Goal: Task Accomplishment & Management: Manage account settings

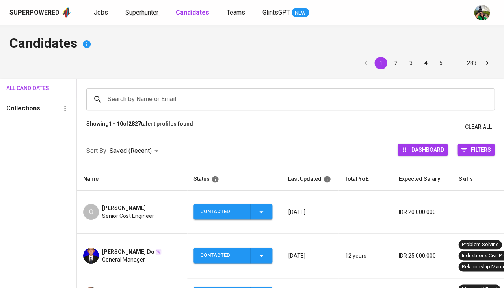
click at [143, 10] on span "Superhunter" at bounding box center [141, 12] width 33 height 7
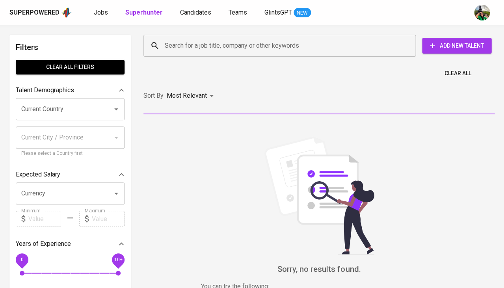
click at [180, 53] on div "Search for a job title, company or other keywords" at bounding box center [279, 46] width 272 height 22
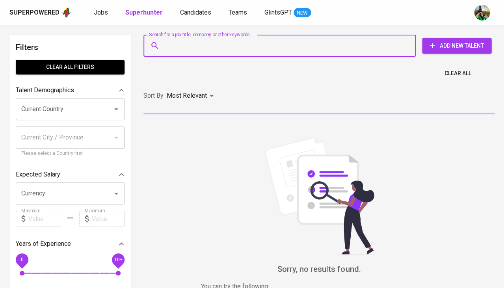
paste input "fauzan197@gmail.com"
type input "fauzan197@gmail.com"
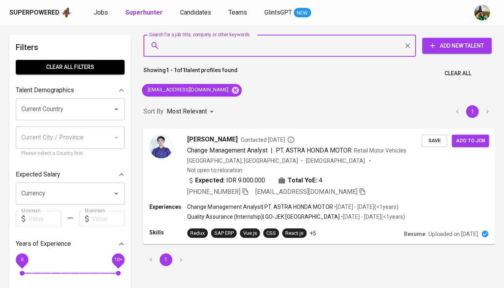
click at [430, 140] on span "Save" at bounding box center [433, 140] width 17 height 9
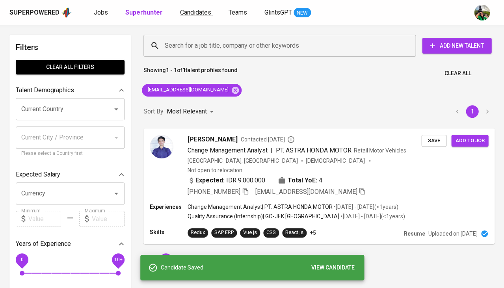
click at [202, 14] on span "Candidates" at bounding box center [195, 12] width 31 height 7
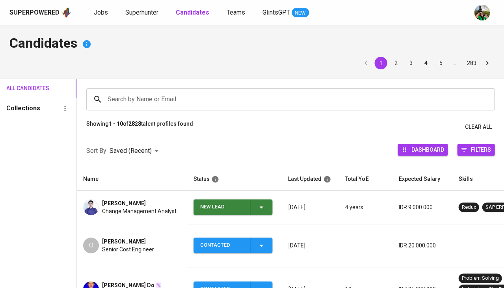
click at [260, 203] on icon "button" at bounding box center [260, 206] width 9 height 9
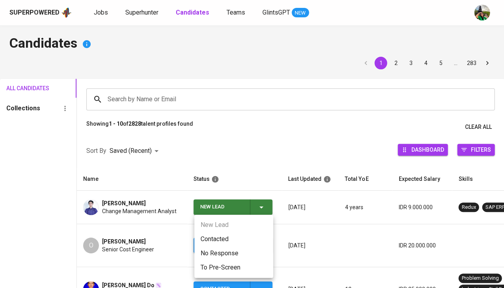
click at [211, 234] on li "Contacted" at bounding box center [233, 239] width 79 height 14
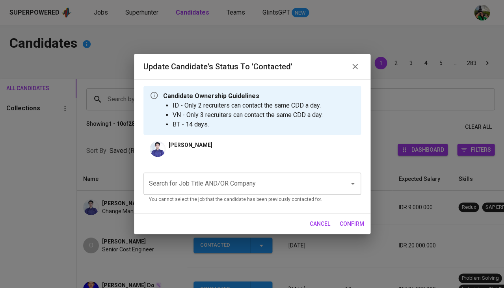
click at [232, 182] on input "Search for Job Title AND/OR Company" at bounding box center [241, 183] width 188 height 15
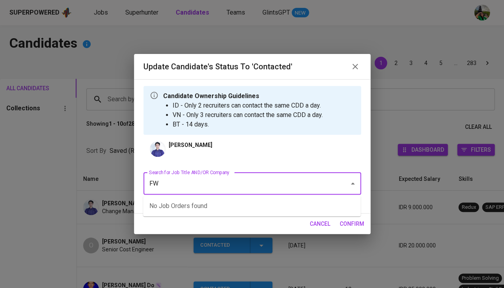
type input "FWD"
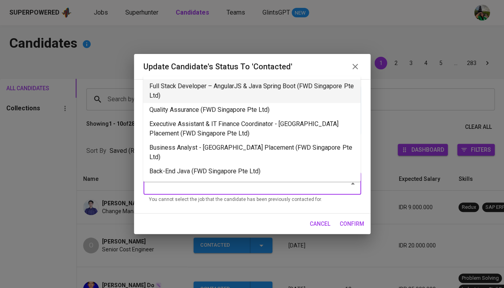
click at [226, 89] on li "Full Stack Developer – AngularJS & Java Spring Boot (FWD Singapore Pte Ltd)" at bounding box center [251, 91] width 217 height 24
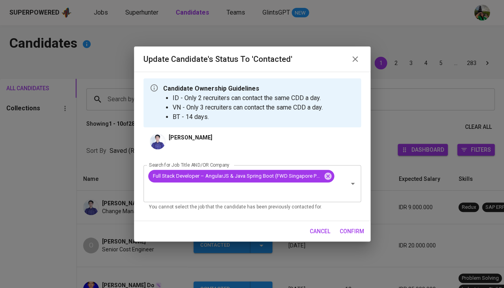
click at [350, 226] on span "confirm" at bounding box center [351, 231] width 24 height 10
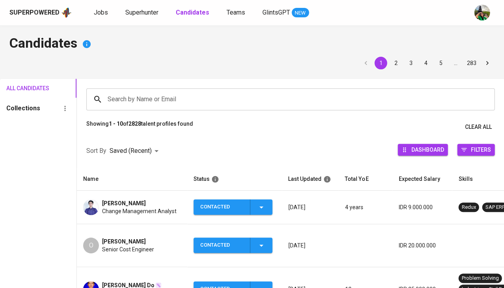
click at [132, 197] on td "fauzan rahmatullah Change Management Analyst" at bounding box center [132, 207] width 110 height 33
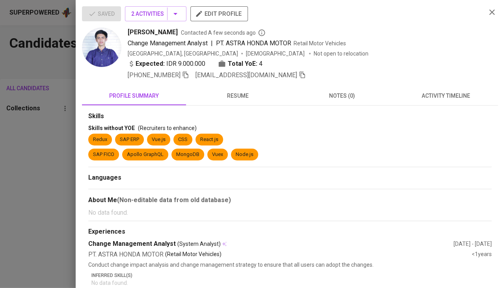
click at [187, 78] on span "+62 821-1304-7440" at bounding box center [158, 74] width 61 height 9
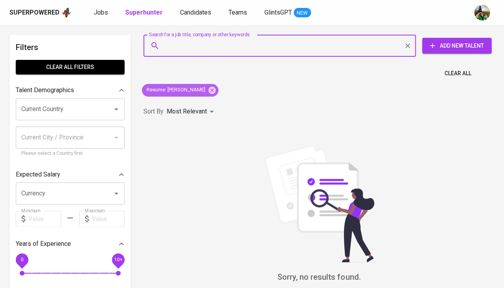
click at [211, 88] on div "Resume : [PERSON_NAME]" at bounding box center [180, 90] width 76 height 13
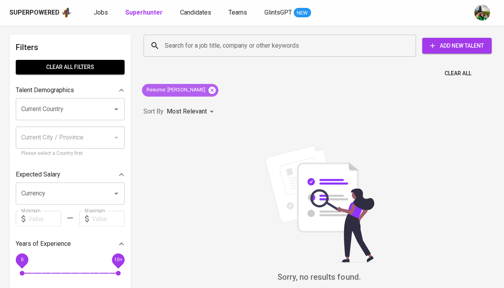
click at [208, 90] on icon at bounding box center [212, 90] width 9 height 9
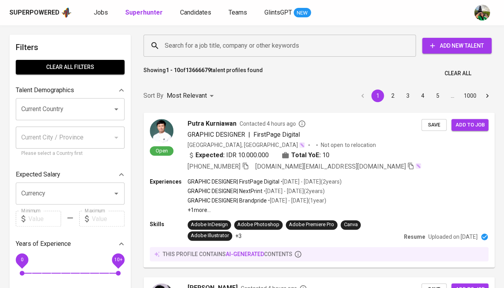
click at [176, 52] on input "Search for a job title, company or other keywords" at bounding box center [281, 45] width 237 height 15
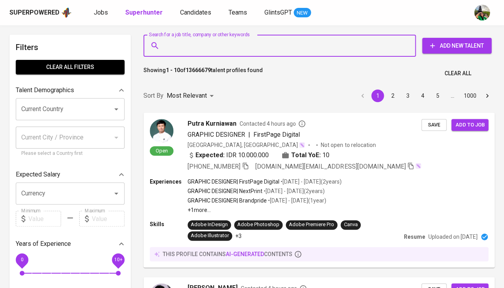
paste input "[EMAIL_ADDRESS][DOMAIN_NAME]"
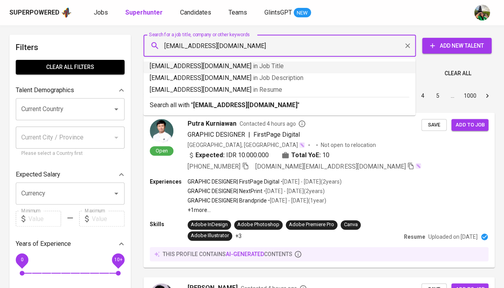
type input "[EMAIL_ADDRESS][DOMAIN_NAME]"
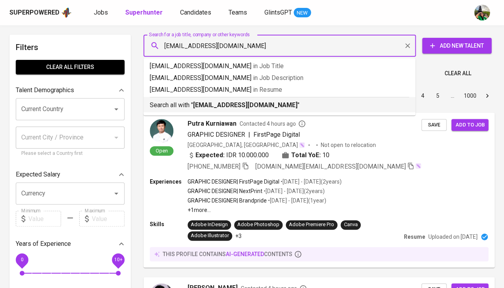
click at [240, 104] on b "[EMAIL_ADDRESS][DOMAIN_NAME]" at bounding box center [245, 104] width 104 height 7
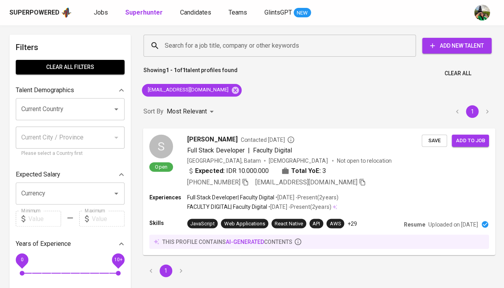
click at [195, 139] on span "[PERSON_NAME]" at bounding box center [212, 138] width 50 height 9
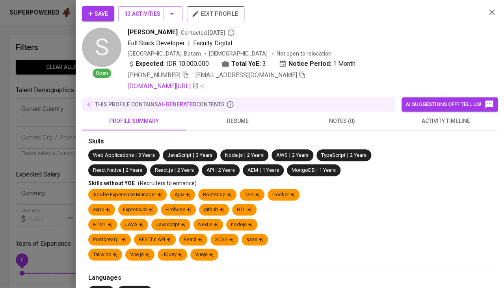
click at [421, 117] on span "activity timeline" at bounding box center [445, 121] width 95 height 10
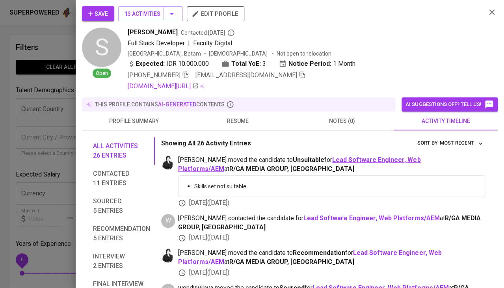
click at [328, 156] on b "Lead Software Engineer, Web Platforms/AEM" at bounding box center [299, 164] width 242 height 17
click at [241, 122] on span "resume" at bounding box center [238, 121] width 95 height 10
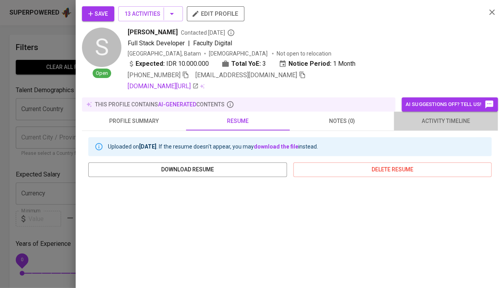
click at [427, 117] on span "activity timeline" at bounding box center [445, 121] width 95 height 10
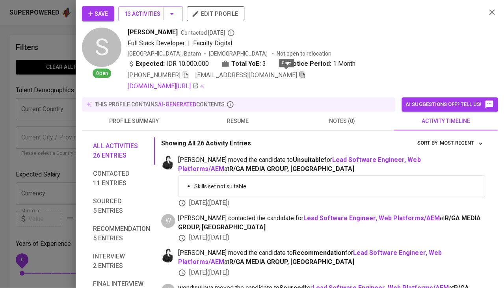
click at [299, 73] on icon "button" at bounding box center [302, 74] width 7 height 7
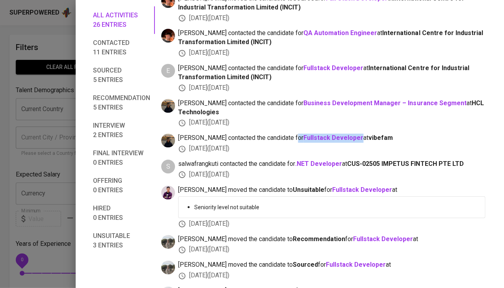
scroll to position [723, 0]
click at [353, 236] on b "Fullstack Developer" at bounding box center [383, 239] width 60 height 7
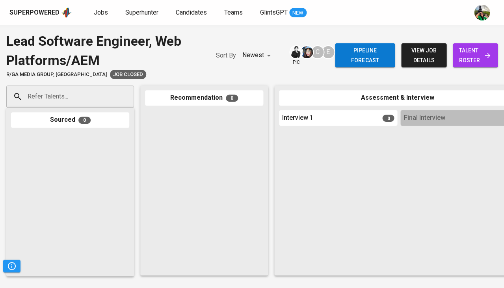
click at [477, 41] on div "Pipeline forecast view job details talent roster" at bounding box center [416, 56] width 163 height 48
click at [470, 52] on span "talent roster" at bounding box center [475, 55] width 32 height 19
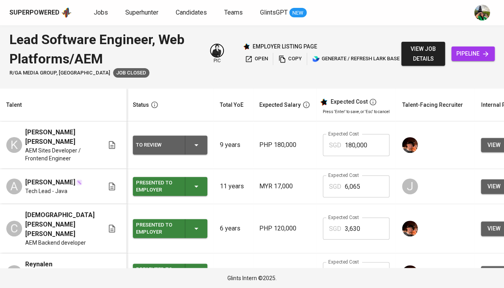
click at [466, 50] on span "pipeline" at bounding box center [472, 54] width 31 height 10
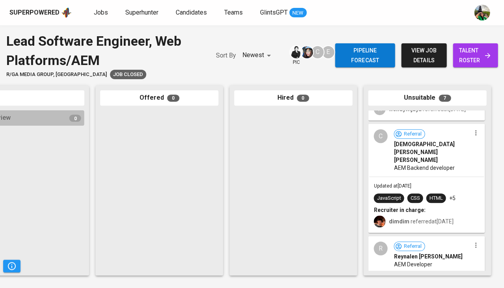
scroll to position [138, 0]
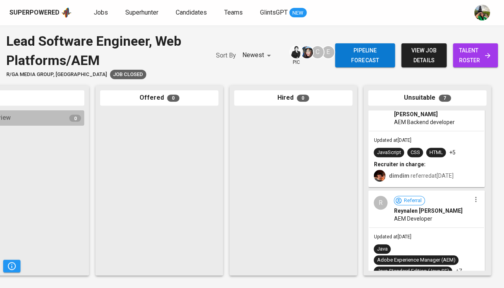
click at [419, 168] on div "dimdim referred at May 16, 2025" at bounding box center [426, 174] width 106 height 13
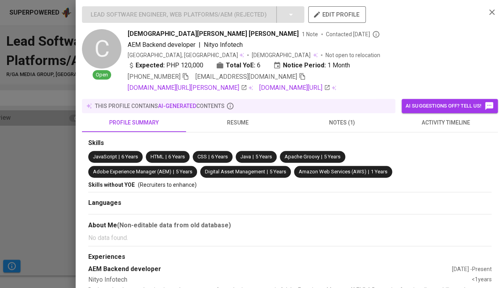
click at [241, 118] on span "resume" at bounding box center [238, 123] width 95 height 10
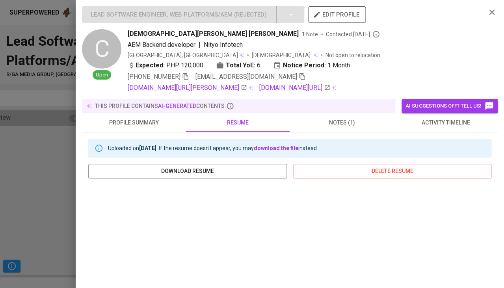
scroll to position [83, 0]
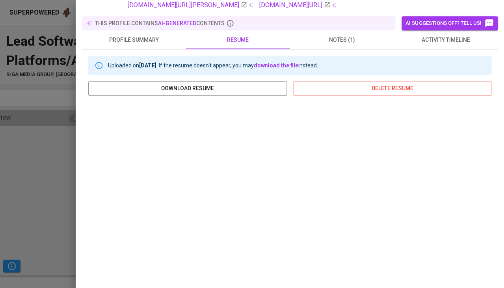
click at [50, 195] on div at bounding box center [252, 144] width 504 height 288
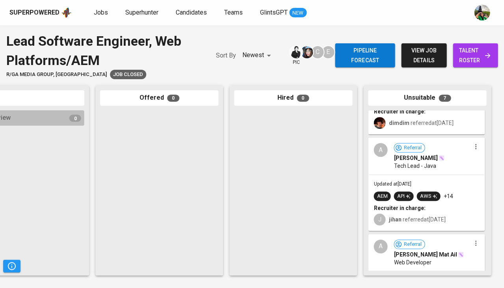
scroll to position [312, 0]
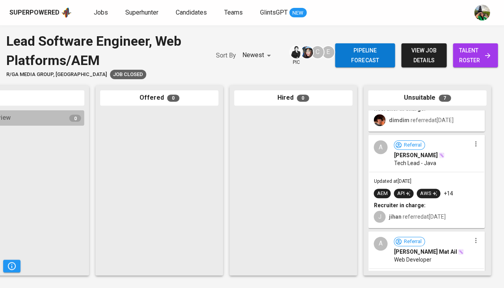
click at [441, 156] on div "A Referral Afif Azfar Tech Lead - Java" at bounding box center [426, 153] width 115 height 36
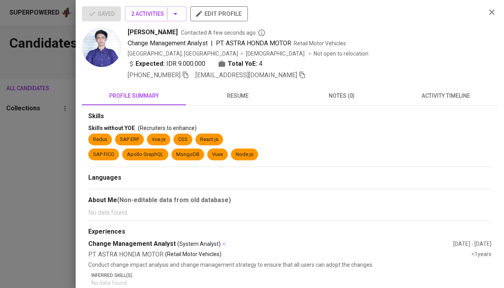
click at [32, 131] on div at bounding box center [252, 144] width 504 height 288
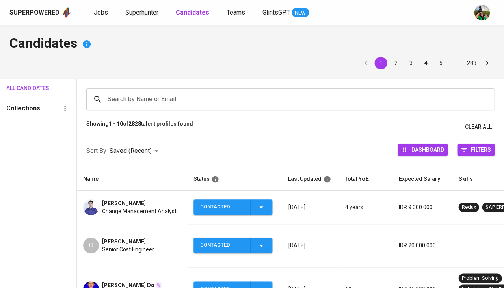
click at [132, 11] on span "Superhunter" at bounding box center [141, 12] width 33 height 7
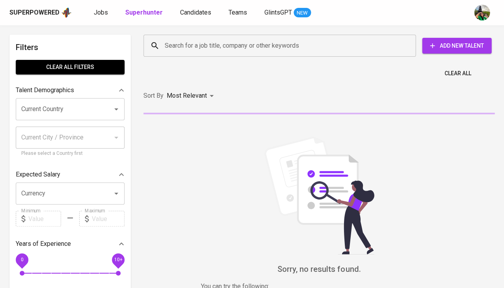
click at [178, 52] on input "Search for a job title, company or other keywords" at bounding box center [281, 45] width 237 height 15
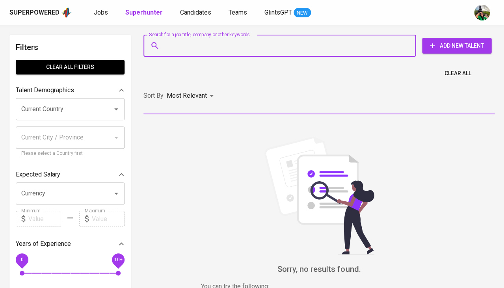
paste input "[EMAIL_ADDRESS][DOMAIN_NAME]"
type input "[EMAIL_ADDRESS][DOMAIN_NAME]"
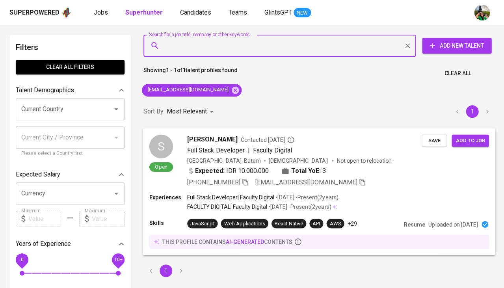
click at [434, 141] on span "Save" at bounding box center [433, 140] width 17 height 9
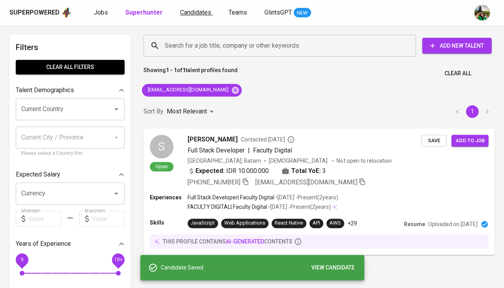
click at [199, 15] on span "Candidates" at bounding box center [195, 12] width 31 height 7
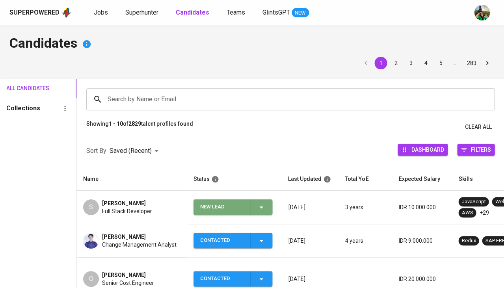
click at [259, 204] on icon "button" at bounding box center [260, 206] width 9 height 9
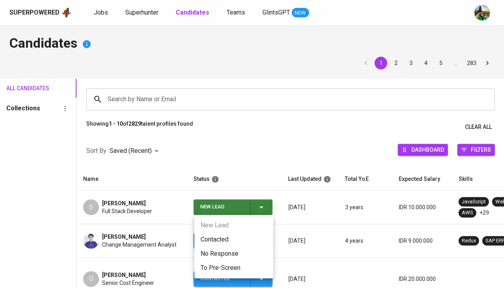
click at [228, 239] on li "Contacted" at bounding box center [233, 239] width 79 height 14
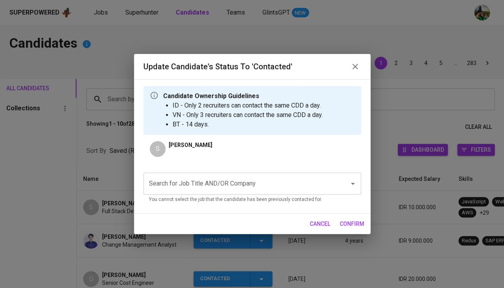
click at [221, 182] on input "Search for Job Title AND/OR Company" at bounding box center [241, 183] width 188 height 15
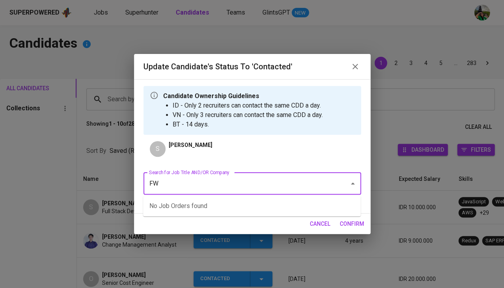
type input "FWD"
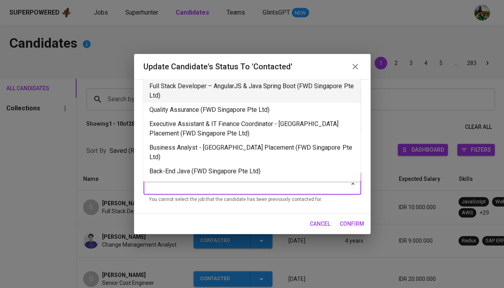
click at [221, 96] on li "Full Stack Developer – AngularJS & Java Spring Boot (FWD Singapore Pte Ltd)" at bounding box center [251, 91] width 217 height 24
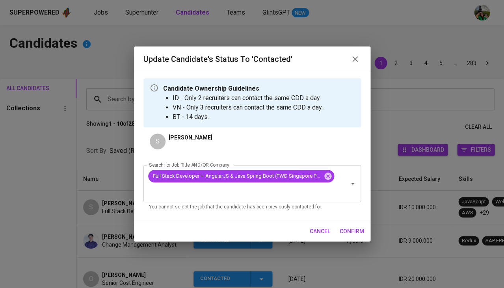
click at [345, 227] on span "confirm" at bounding box center [351, 231] width 24 height 10
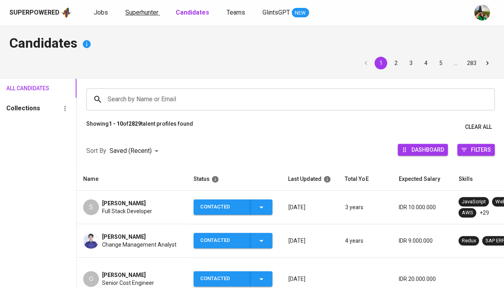
click at [141, 12] on span "Superhunter" at bounding box center [141, 12] width 33 height 7
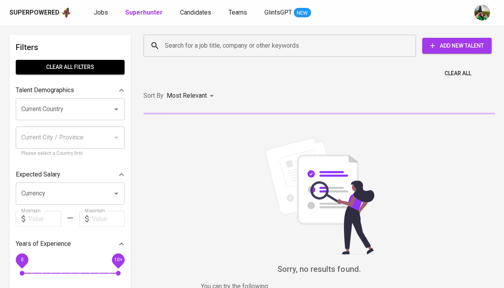
click at [192, 44] on input "Search for a job title, company or other keywords" at bounding box center [281, 45] width 237 height 15
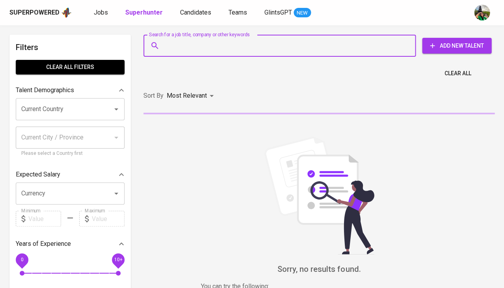
paste input "hendrasetyawan552@gmail.com"
type input "hendrasetyawan552@gmail.com"
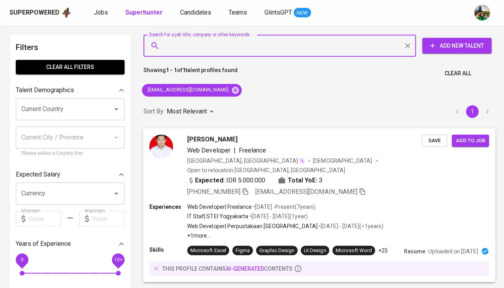
click at [428, 138] on span "Save" at bounding box center [433, 140] width 17 height 9
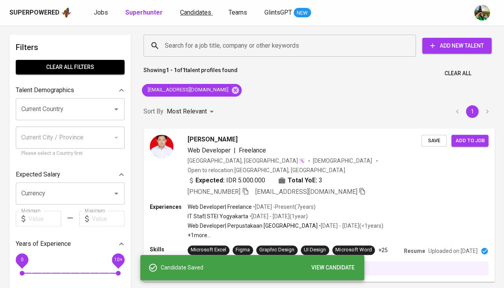
click at [183, 15] on span "Candidates" at bounding box center [195, 12] width 31 height 7
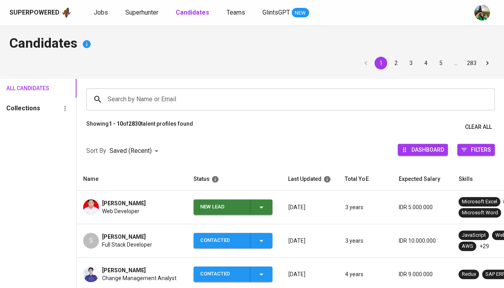
click at [257, 216] on td "New Lead" at bounding box center [234, 207] width 95 height 33
click at [113, 213] on span "Web Developer" at bounding box center [120, 211] width 37 height 8
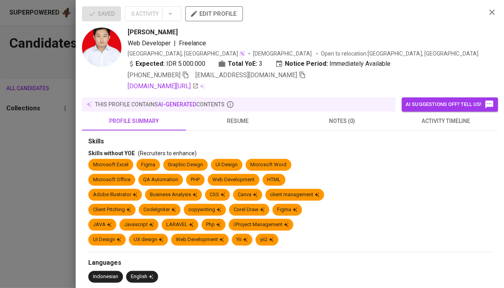
click at [443, 121] on span "activity timeline" at bounding box center [445, 121] width 95 height 10
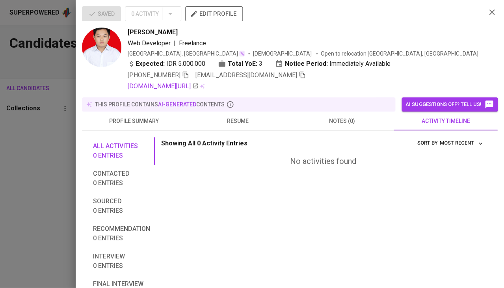
click at [47, 192] on div at bounding box center [252, 144] width 504 height 288
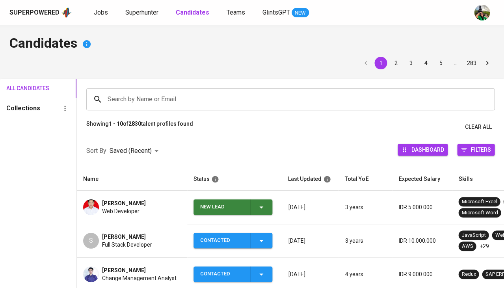
click at [261, 203] on icon "button" at bounding box center [260, 206] width 9 height 9
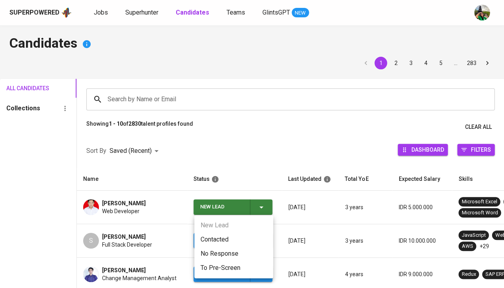
click at [226, 239] on li "Contacted" at bounding box center [233, 239] width 79 height 14
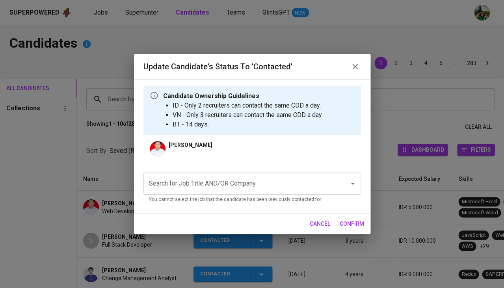
click at [223, 176] on input "Search for Job Title AND/OR Company" at bounding box center [241, 183] width 188 height 15
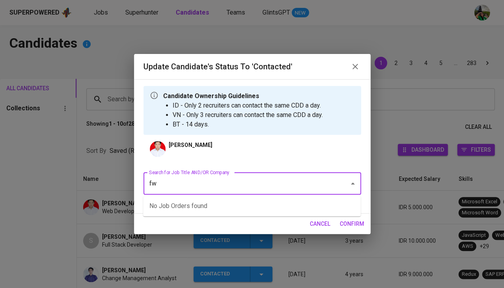
type input "fwd"
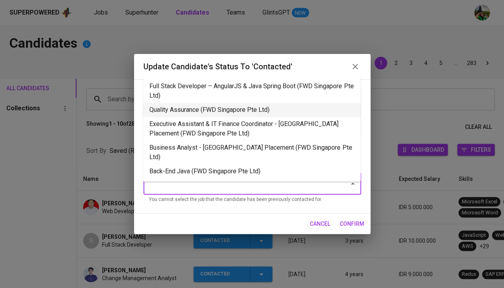
click at [217, 107] on li "Quality Assurance (FWD Singapore Pte Ltd)" at bounding box center [251, 110] width 217 height 14
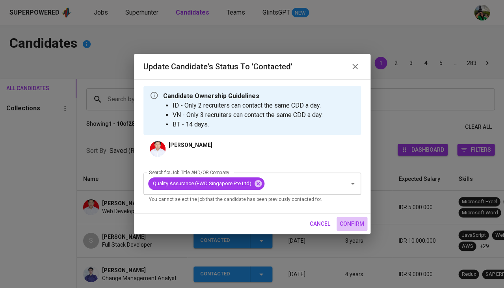
click at [357, 224] on span "confirm" at bounding box center [351, 224] width 24 height 10
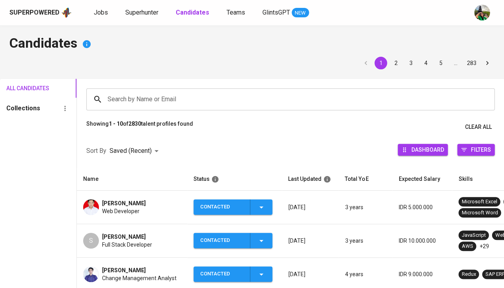
click at [113, 197] on td "Hendra Setyawan Web Developer" at bounding box center [132, 207] width 110 height 33
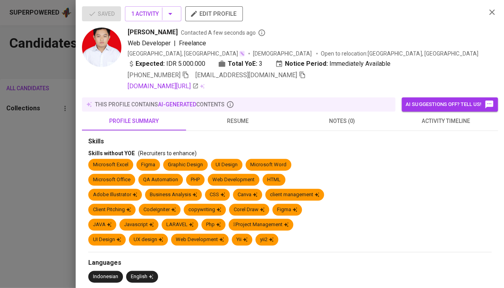
click at [188, 74] on icon "button" at bounding box center [185, 74] width 7 height 7
click at [8, 176] on div at bounding box center [252, 144] width 504 height 288
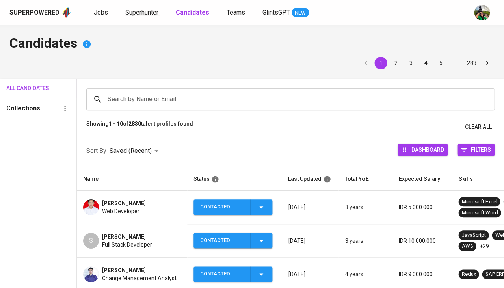
click at [134, 13] on span "Superhunter" at bounding box center [141, 12] width 33 height 7
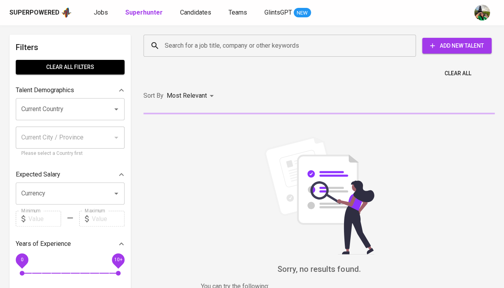
click at [177, 47] on input "Search for a job title, company or other keywords" at bounding box center [281, 45] width 237 height 15
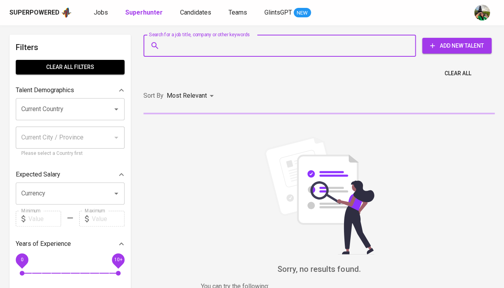
paste input "adriansah@gmail.com"
type input "adriansah@gmail.com"
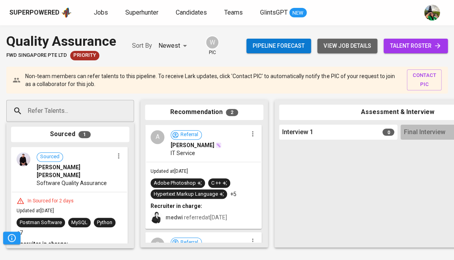
click at [351, 48] on span "view job details" at bounding box center [346, 46] width 47 height 10
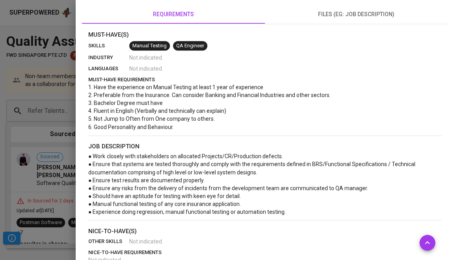
scroll to position [161, 0]
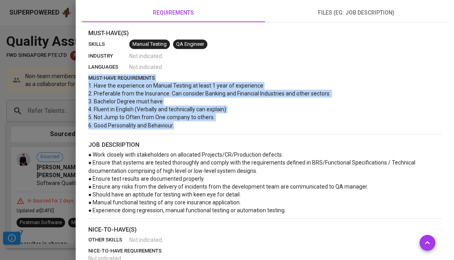
drag, startPoint x: 87, startPoint y: 76, endPoint x: 315, endPoint y: 214, distance: 266.1
click at [315, 214] on div "Must-Have(s) skills Manual Testing QA Engineer industry Not indicated . languag…" at bounding box center [264, 186] width 365 height 315
click at [182, 178] on span "● Work closely with stakeholders on allocated Projects/CR/Production defects. ●…" at bounding box center [252, 181] width 328 height 61
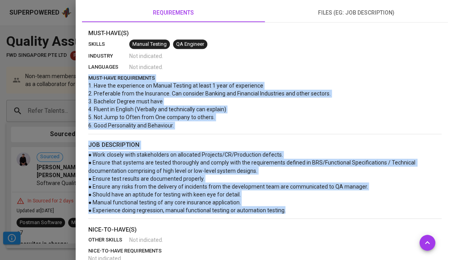
drag, startPoint x: 289, startPoint y: 208, endPoint x: 86, endPoint y: 78, distance: 240.3
click at [86, 78] on div "Must-Have(s) skills Manual Testing QA Engineer industry Not indicated . languag…" at bounding box center [264, 186] width 365 height 315
copy div "lore-ipsu dolorsitamet 8. Cons adi elitseddoe te Incidi Utlabor et dolor 0 magn…"
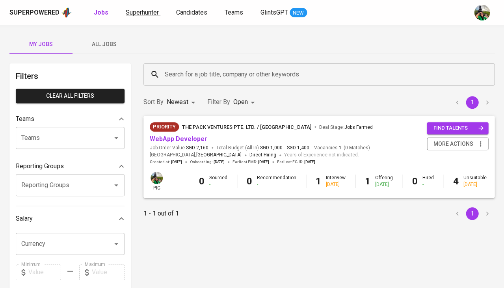
click at [132, 11] on span "Superhunter" at bounding box center [142, 12] width 33 height 7
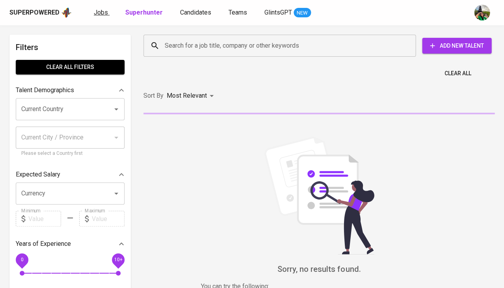
click at [101, 13] on span "Jobs" at bounding box center [101, 12] width 14 height 7
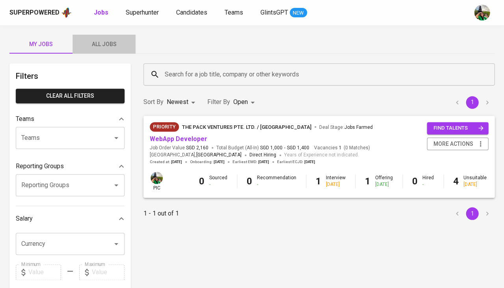
click at [103, 41] on span "All Jobs" at bounding box center [104, 44] width 54 height 10
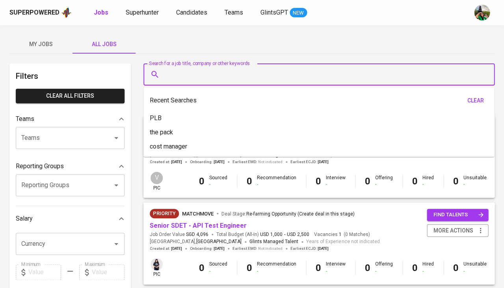
click at [195, 75] on input "Search for a job title, company or other keywords" at bounding box center [321, 74] width 316 height 15
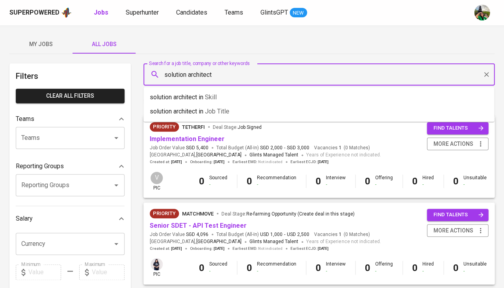
type input "solution architect"
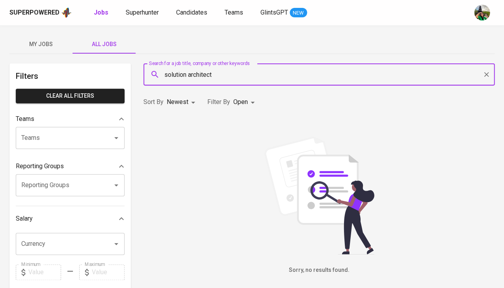
click at [241, 103] on body "Superpowered Jobs Superhunter Candidates Teams GlintsGPT NEW My Jobs All Jobs F…" at bounding box center [252, 269] width 504 height 538
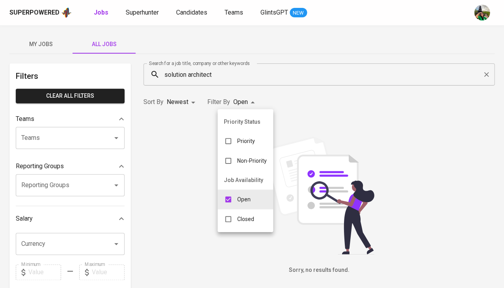
click at [245, 216] on p "Closed" at bounding box center [245, 219] width 17 height 8
type input "OPEN,CLOSE"
checkbox input "true"
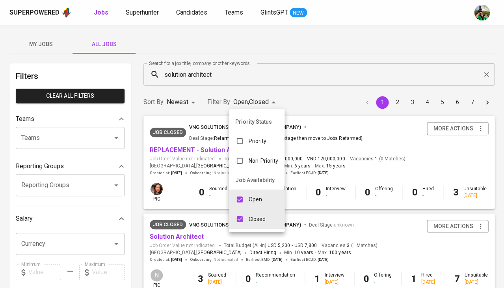
click at [199, 177] on div at bounding box center [252, 144] width 504 height 288
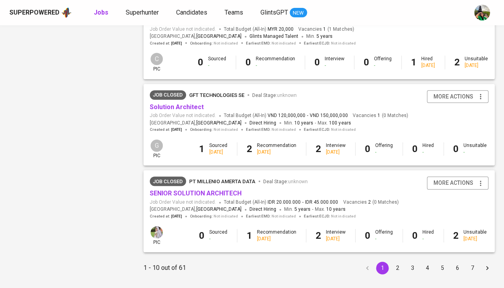
scroll to position [741, 0]
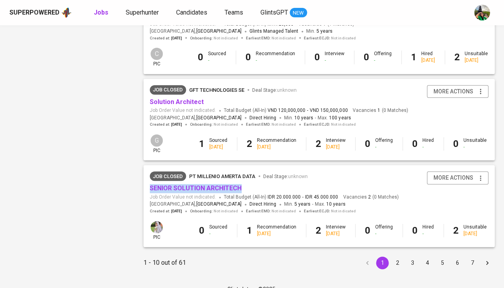
click at [395, 257] on button "2" at bounding box center [397, 262] width 13 height 13
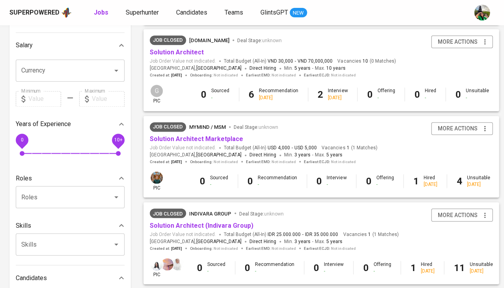
scroll to position [217, 0]
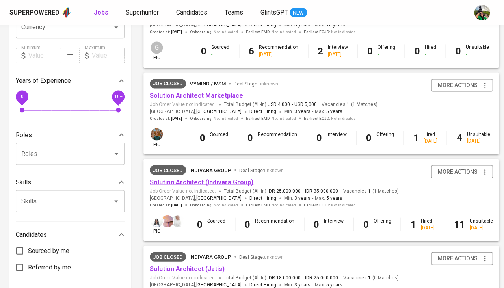
click at [187, 178] on link "Solution Architect (Indivara Group)" at bounding box center [202, 181] width 104 height 7
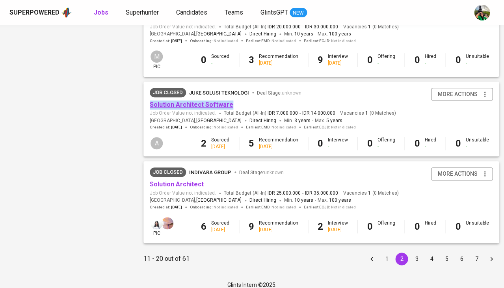
scroll to position [730, 0]
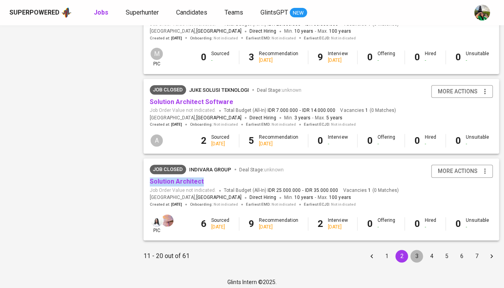
click at [410, 250] on button "3" at bounding box center [416, 256] width 13 height 13
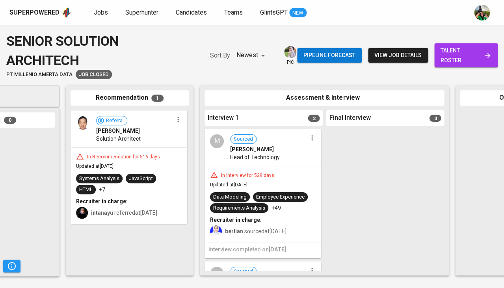
scroll to position [0, 61]
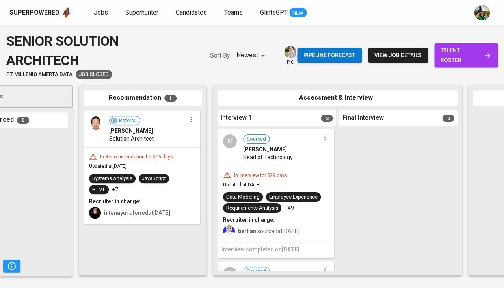
click at [161, 156] on div "In Recommendation for 516 days" at bounding box center [136, 157] width 79 height 7
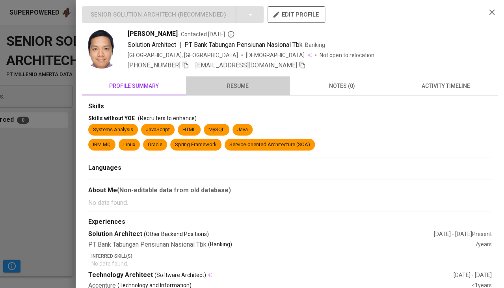
click at [243, 82] on span "resume" at bounding box center [238, 86] width 95 height 10
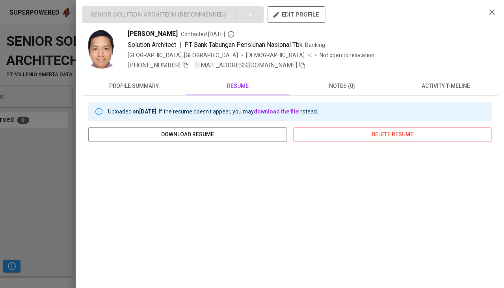
click at [148, 32] on span "[PERSON_NAME]" at bounding box center [153, 33] width 50 height 9
copy span "[PERSON_NAME]"
click at [189, 65] on icon "button" at bounding box center [185, 64] width 7 height 7
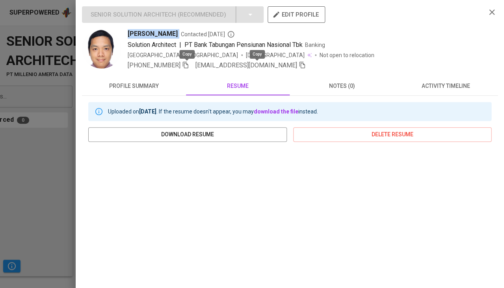
click at [299, 65] on icon "button" at bounding box center [302, 64] width 7 height 7
click at [53, 173] on div at bounding box center [252, 144] width 504 height 288
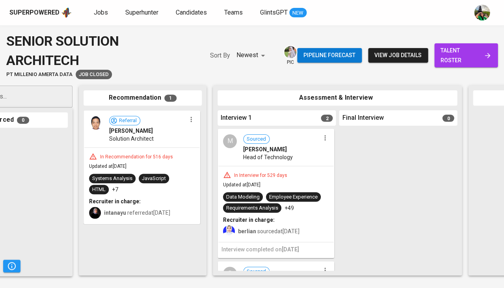
click at [253, 182] on span "Updated at [DATE]" at bounding box center [241, 185] width 37 height 6
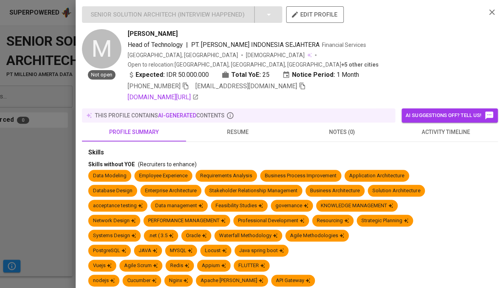
click at [49, 182] on div at bounding box center [252, 144] width 504 height 288
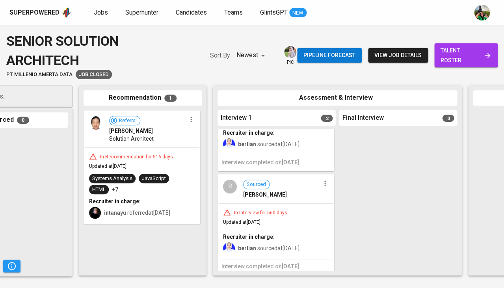
scroll to position [87, 0]
click at [289, 181] on span "Sourced [PERSON_NAME]" at bounding box center [281, 189] width 77 height 19
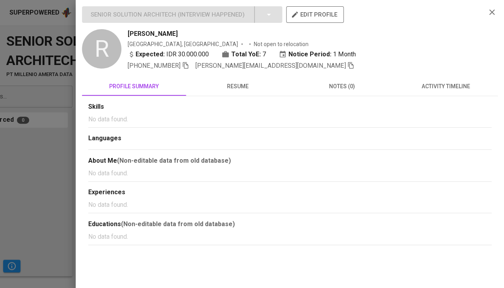
click at [243, 91] on button "resume" at bounding box center [238, 86] width 104 height 19
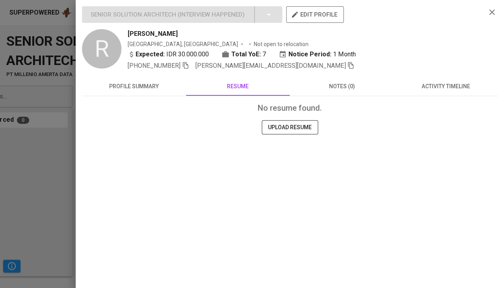
click at [10, 234] on div at bounding box center [252, 144] width 504 height 288
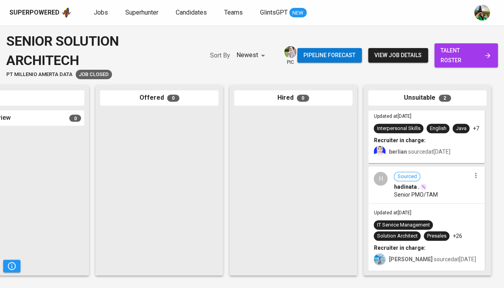
scroll to position [0, 0]
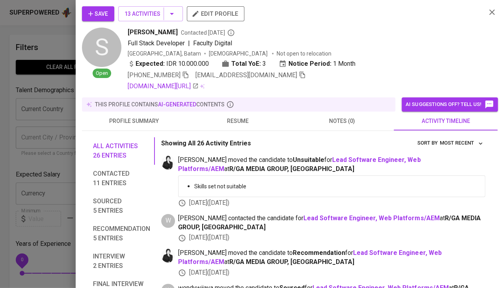
scroll to position [723, 0]
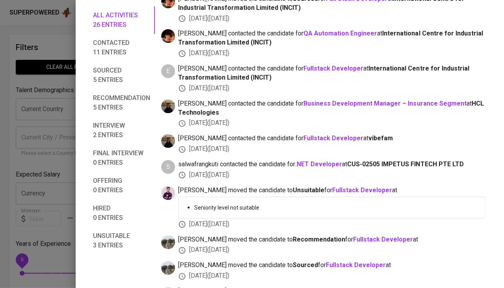
click at [70, 117] on div at bounding box center [252, 144] width 504 height 288
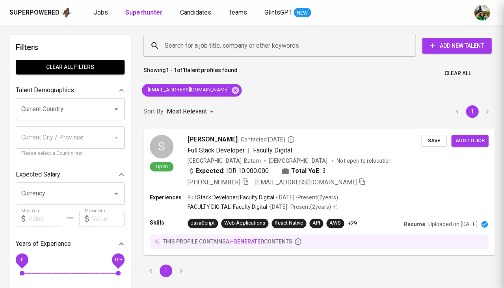
scroll to position [59, 0]
click at [96, 9] on span "Jobs" at bounding box center [101, 12] width 14 height 7
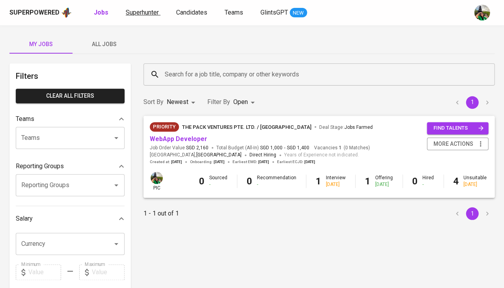
click at [147, 10] on span "Superhunter" at bounding box center [142, 12] width 33 height 7
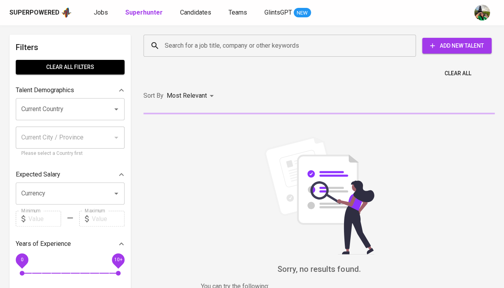
click at [187, 35] on div "Search for a job title, company or other keywords" at bounding box center [279, 46] width 272 height 22
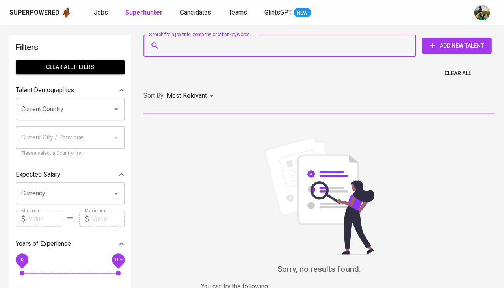
paste input "orooyo@yahoo.com"
type input "orooyo@yahoo.com"
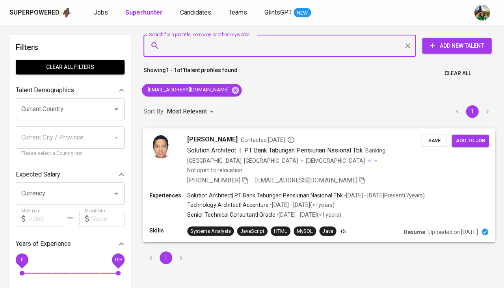
click at [428, 137] on span "Save" at bounding box center [433, 140] width 17 height 9
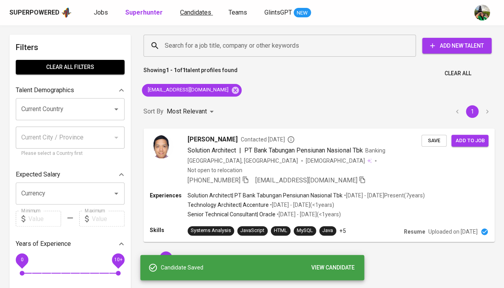
click at [192, 12] on span "Candidates" at bounding box center [195, 12] width 31 height 7
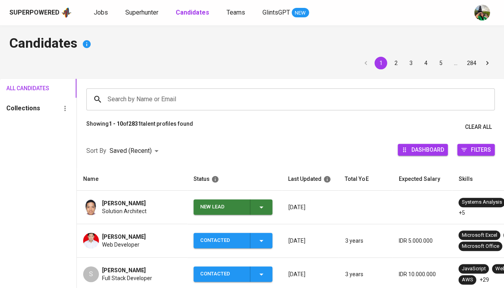
click at [263, 215] on td "New Lead" at bounding box center [234, 207] width 95 height 33
click at [262, 203] on icon "button" at bounding box center [260, 206] width 9 height 9
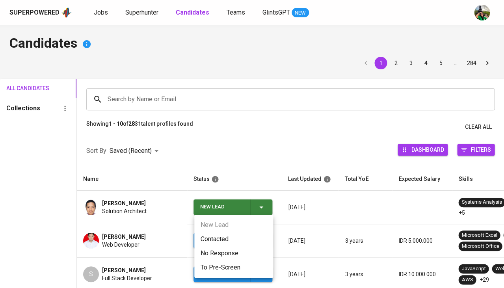
click at [211, 241] on li "Contacted" at bounding box center [233, 239] width 79 height 14
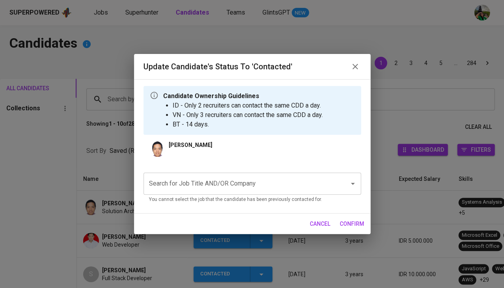
click at [191, 172] on div "Search for Job Title AND/OR Company" at bounding box center [251, 183] width 217 height 22
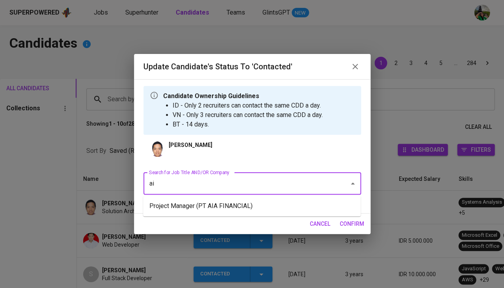
type input "aia"
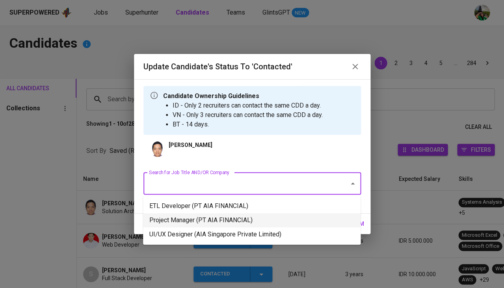
click at [229, 221] on li "Project Manager (PT AIA FINANCIAL)" at bounding box center [251, 220] width 217 height 14
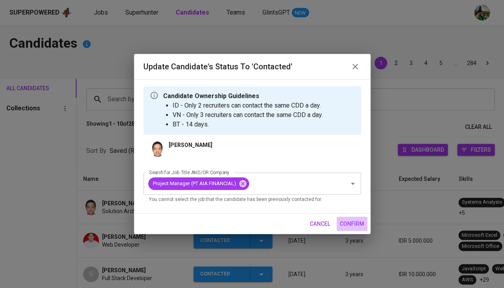
click at [351, 219] on span "confirm" at bounding box center [351, 224] width 24 height 10
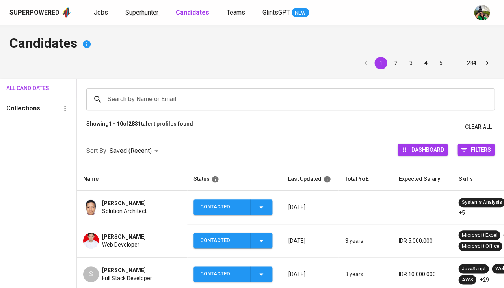
click at [135, 15] on span "Superhunter" at bounding box center [141, 12] width 33 height 7
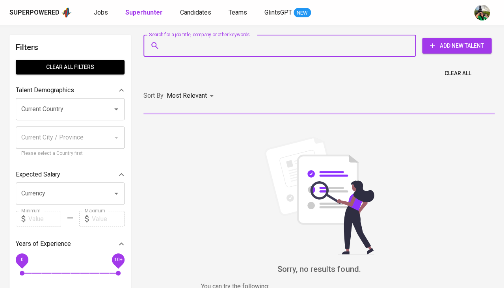
click at [164, 44] on input "Search for a job title, company or other keywords" at bounding box center [281, 45] width 237 height 15
paste input "[EMAIL_ADDRESS][DOMAIN_NAME]"
type input "[EMAIL_ADDRESS][DOMAIN_NAME]"
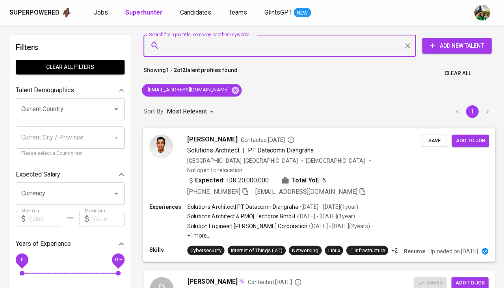
click at [431, 143] on span "Save" at bounding box center [433, 140] width 17 height 9
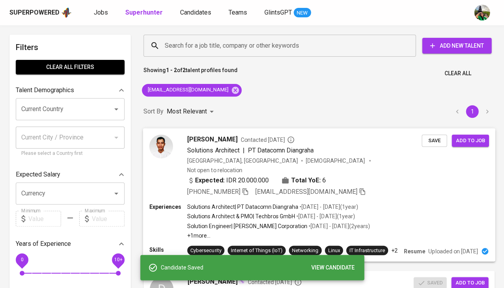
scroll to position [80, 0]
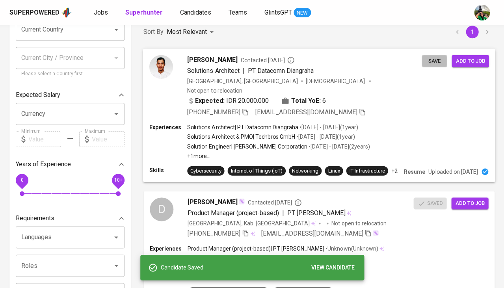
click at [431, 61] on span "Save" at bounding box center [433, 60] width 17 height 9
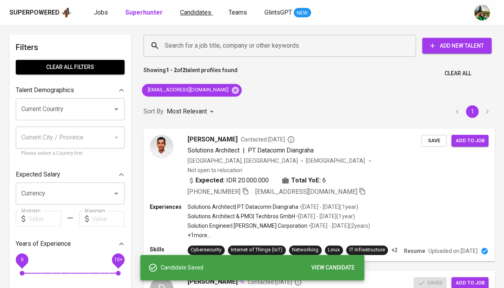
scroll to position [0, 0]
click at [191, 13] on span "Candidates" at bounding box center [195, 12] width 31 height 7
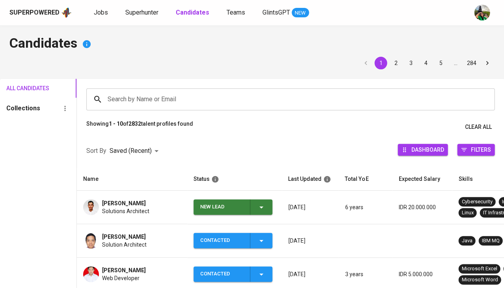
click at [264, 208] on icon "button" at bounding box center [260, 206] width 9 height 9
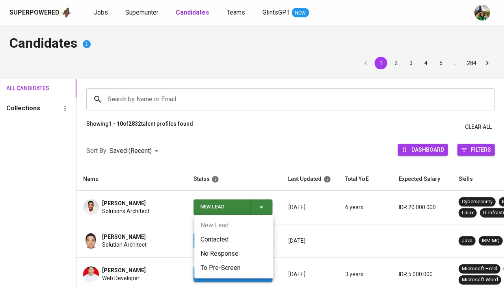
click at [239, 243] on li "Contacted" at bounding box center [233, 239] width 79 height 14
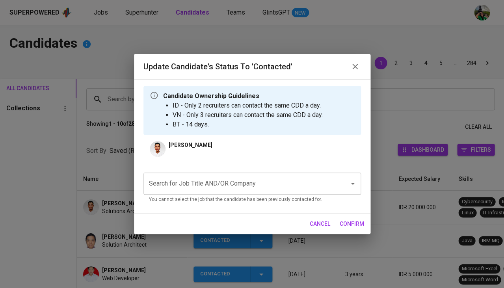
click at [209, 178] on input "Search for Job Title AND/OR Company" at bounding box center [241, 183] width 188 height 15
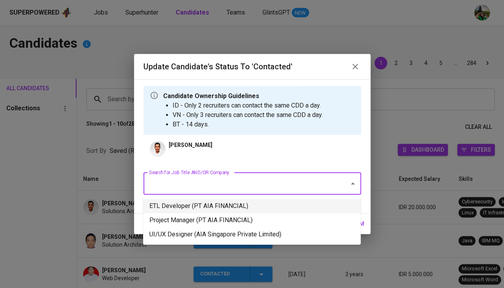
click at [203, 206] on li "ETL Developer (PT AIA FINANCIAL)" at bounding box center [251, 206] width 217 height 14
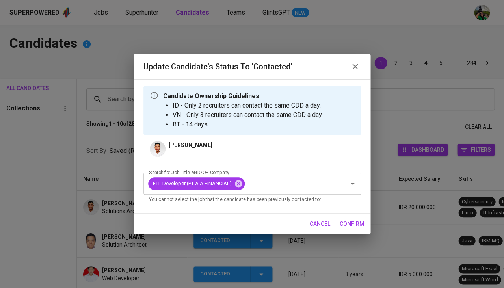
click at [334, 224] on div "cancel confirm" at bounding box center [252, 223] width 236 height 21
click at [346, 222] on span "confirm" at bounding box center [351, 224] width 24 height 10
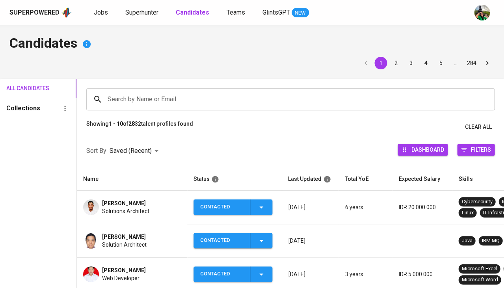
click at [158, 89] on div "Search by Name or Email" at bounding box center [290, 99] width 408 height 22
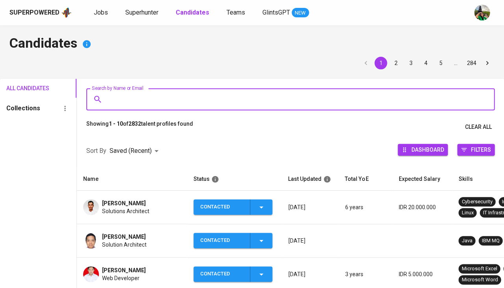
paste input "[EMAIL_ADDRESS][DOMAIN_NAME]"
type input "[EMAIL_ADDRESS][DOMAIN_NAME]"
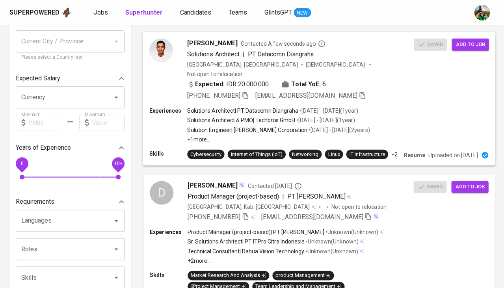
scroll to position [112, 0]
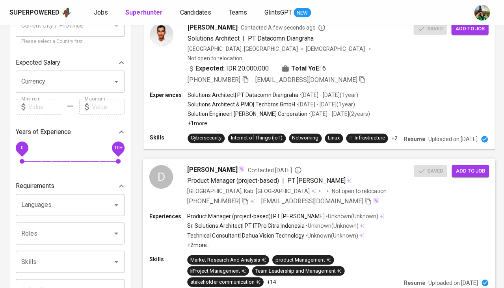
click at [210, 171] on span "[PERSON_NAME]" at bounding box center [212, 169] width 50 height 9
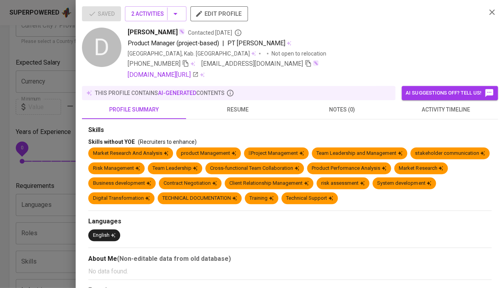
click at [243, 112] on span "resume" at bounding box center [238, 110] width 95 height 10
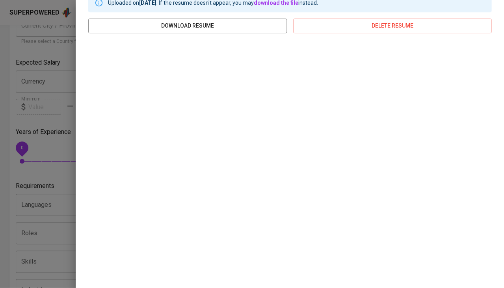
scroll to position [132, 0]
click at [39, 208] on div at bounding box center [252, 144] width 504 height 288
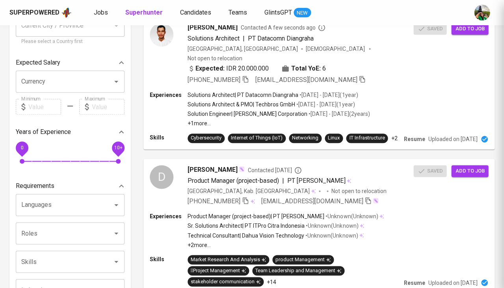
scroll to position [0, 0]
click at [248, 107] on div "Solutions Architect | PT Datacomn Diangraha • May 2023 - Jul 2024 ( 1 year ) So…" at bounding box center [278, 109] width 182 height 36
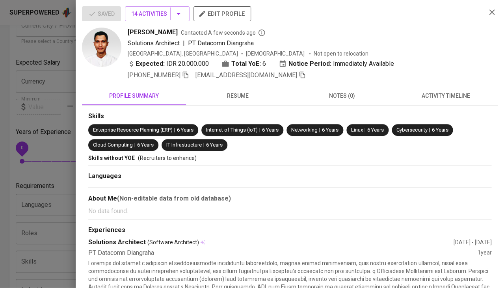
click at [237, 93] on span "resume" at bounding box center [238, 96] width 95 height 10
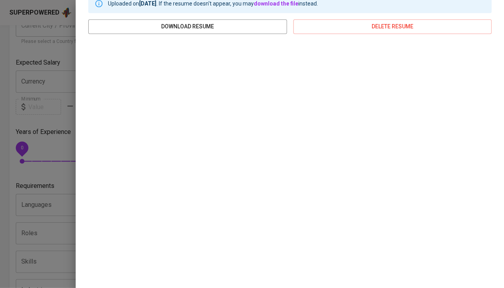
scroll to position [117, 0]
click at [50, 167] on div at bounding box center [252, 144] width 504 height 288
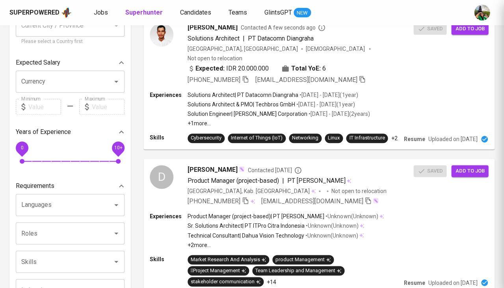
scroll to position [0, 0]
click at [195, 13] on span "Candidates" at bounding box center [195, 12] width 31 height 7
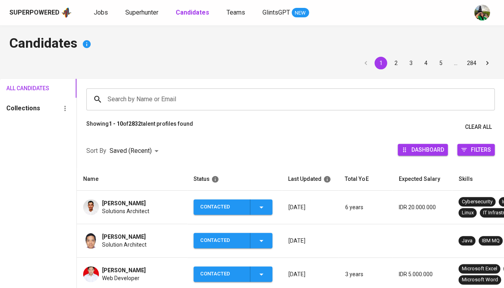
click at [169, 94] on input "Search by Name or Email" at bounding box center [292, 99] width 373 height 15
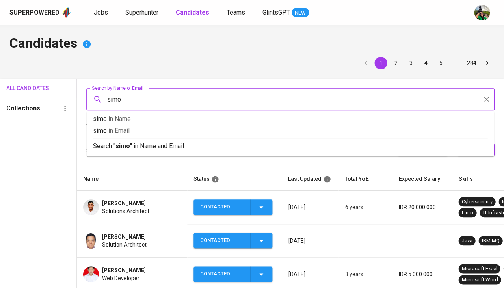
type input "simon"
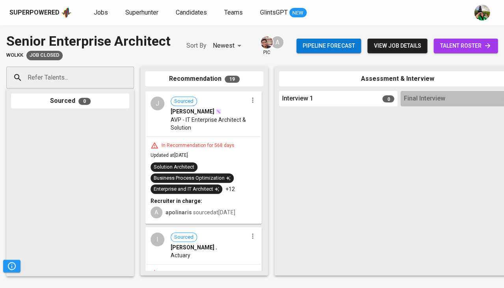
scroll to position [-1, 0]
click at [213, 144] on div "In Recommendation for 568 days" at bounding box center [197, 145] width 79 height 7
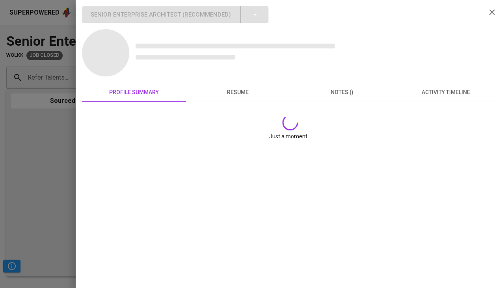
scroll to position [0, 0]
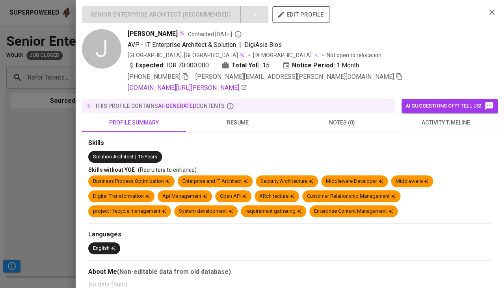
click at [34, 155] on div at bounding box center [252, 144] width 504 height 288
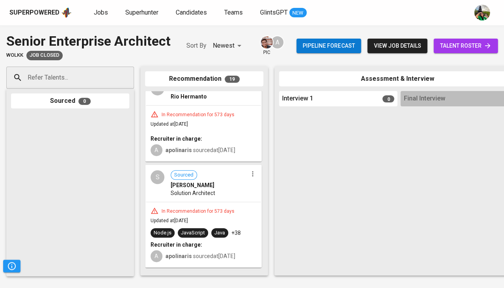
scroll to position [280, 0]
click at [223, 207] on div "In Recommendation for 573 days" at bounding box center [197, 210] width 79 height 7
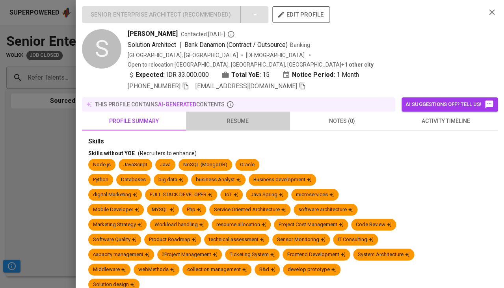
click at [243, 116] on span "resume" at bounding box center [238, 121] width 95 height 10
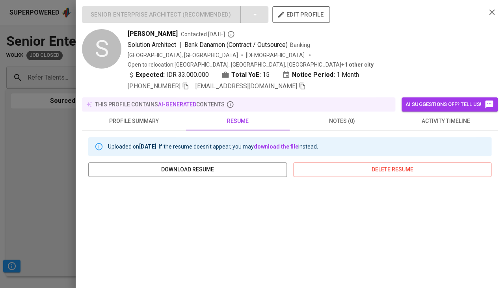
scroll to position [0, 0]
click at [150, 32] on span "Simon Ardhi Yudanto" at bounding box center [153, 33] width 50 height 9
copy span "Simon Ardhi Yudanto"
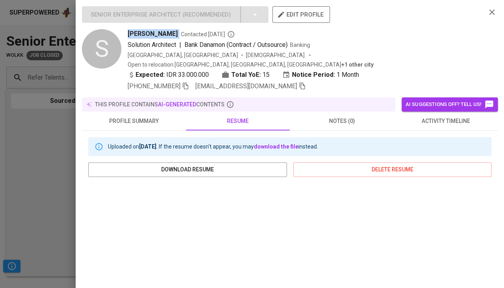
click at [188, 83] on icon "button" at bounding box center [186, 86] width 6 height 7
click at [299, 83] on icon "button" at bounding box center [302, 86] width 6 height 7
click at [54, 225] on div at bounding box center [252, 144] width 504 height 288
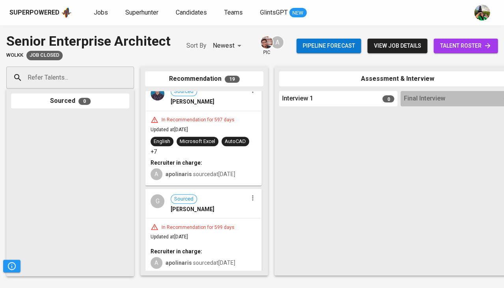
scroll to position [1960, 0]
click at [210, 219] on div "In Recommendation for 599 days Updated at Feb 24, 2024 Recruiter in charge: A a…" at bounding box center [203, 246] width 115 height 55
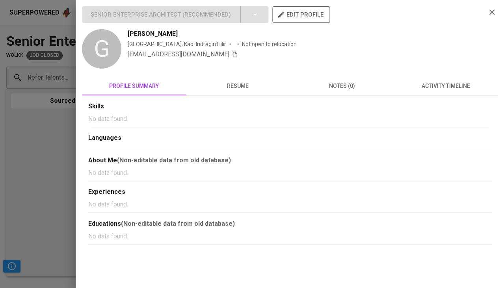
click at [226, 88] on span "resume" at bounding box center [238, 86] width 95 height 10
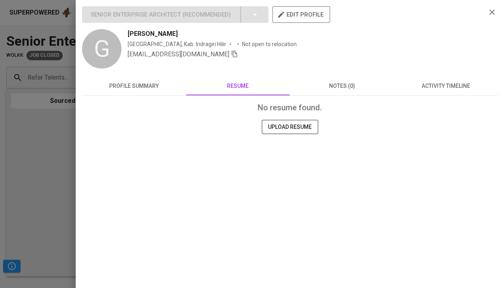
click at [63, 166] on div at bounding box center [252, 144] width 504 height 288
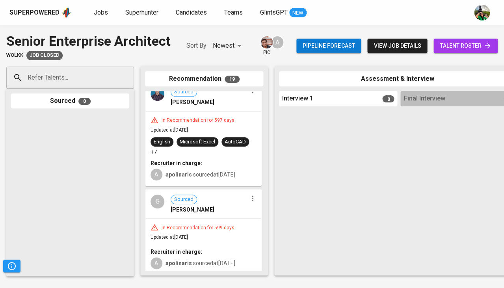
click at [172, 181] on div "In Recommendation for 597 days Updated at Feb 26, 2024 English Microsoft Excel …" at bounding box center [203, 148] width 115 height 74
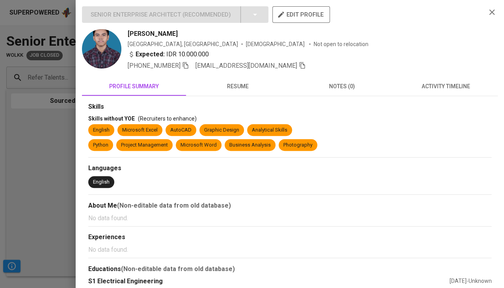
click at [228, 87] on span "resume" at bounding box center [238, 87] width 95 height 10
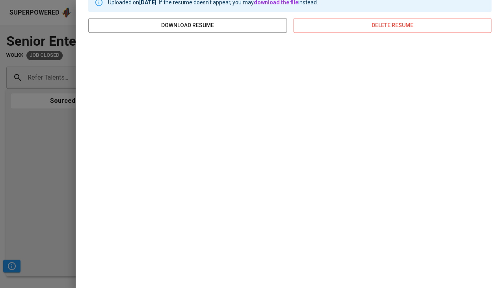
scroll to position [109, 0]
click at [32, 149] on div at bounding box center [252, 144] width 504 height 288
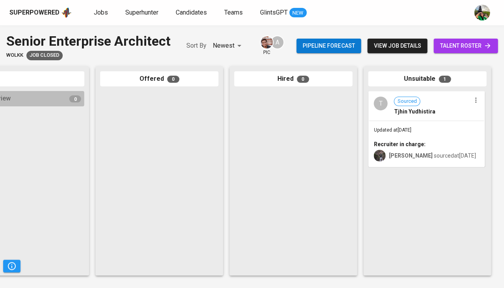
scroll to position [0, 434]
click at [380, 134] on div "Updated at Mar 04, 2024 Recruiter in charge: adrian sourced at Mar 04, 2024" at bounding box center [426, 144] width 115 height 46
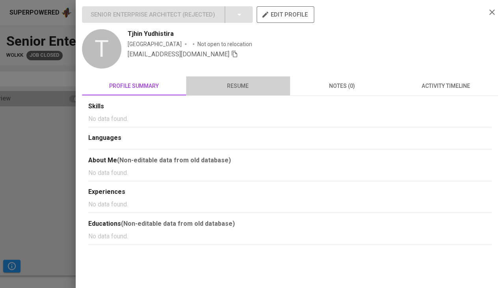
click at [231, 89] on span "resume" at bounding box center [238, 86] width 95 height 10
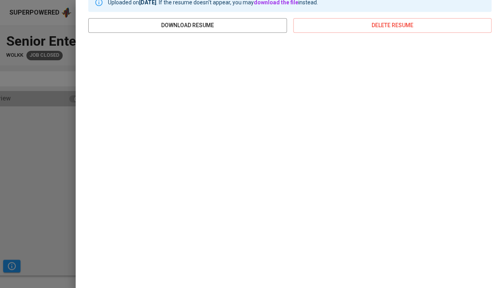
scroll to position [109, 0]
click at [40, 208] on div at bounding box center [252, 144] width 504 height 288
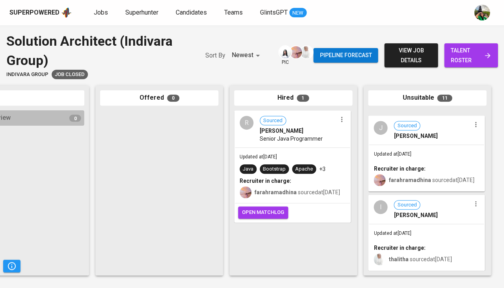
scroll to position [807, 0]
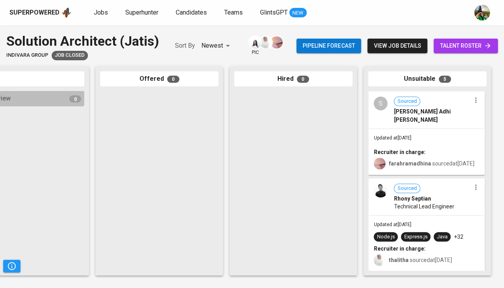
scroll to position [0, 434]
click at [408, 149] on b "Recruiter in charge:" at bounding box center [399, 152] width 52 height 6
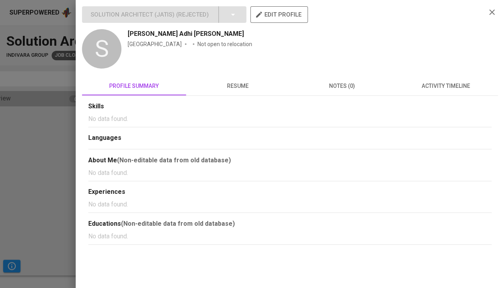
click at [232, 84] on span "resume" at bounding box center [238, 86] width 95 height 10
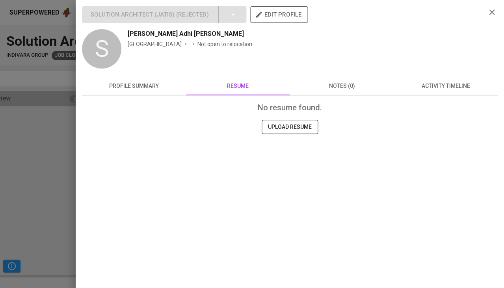
click at [64, 171] on div at bounding box center [252, 144] width 504 height 288
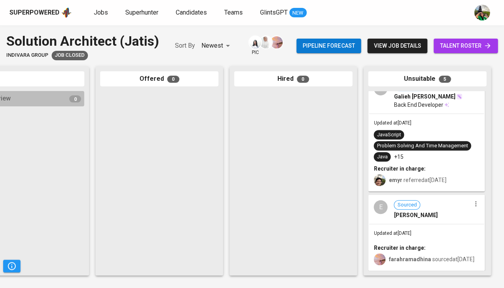
scroll to position [0, 0]
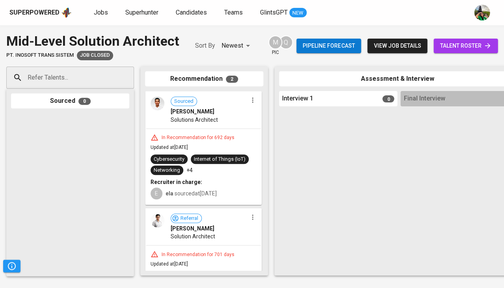
click at [222, 122] on div "Solutions Architect" at bounding box center [209, 120] width 77 height 8
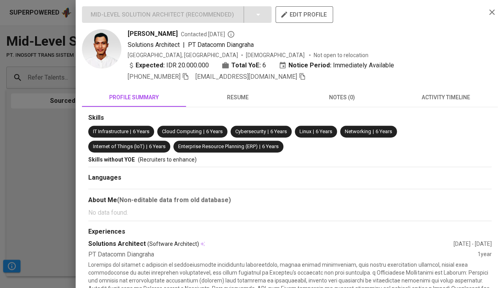
click at [246, 102] on button "resume" at bounding box center [238, 97] width 104 height 19
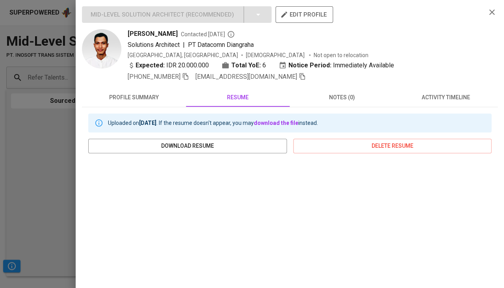
click at [441, 95] on span "activity timeline" at bounding box center [445, 98] width 95 height 10
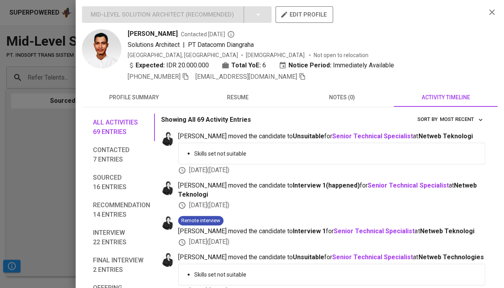
click at [240, 95] on span "resume" at bounding box center [238, 98] width 95 height 10
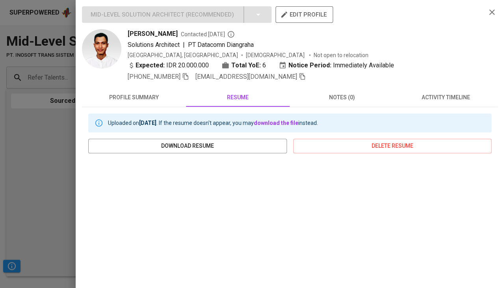
click at [150, 29] on span "[PERSON_NAME]" at bounding box center [153, 33] width 50 height 9
click at [150, 30] on span "[PERSON_NAME]" at bounding box center [153, 33] width 50 height 9
click at [141, 34] on span "[PERSON_NAME]" at bounding box center [153, 33] width 50 height 9
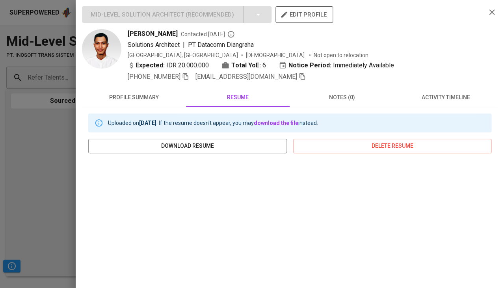
click at [141, 34] on span "[PERSON_NAME]" at bounding box center [153, 33] width 50 height 9
copy span "[PERSON_NAME]"
click at [188, 78] on icon "button" at bounding box center [185, 76] width 7 height 7
click at [278, 78] on span "[EMAIL_ADDRESS][DOMAIN_NAME]" at bounding box center [250, 76] width 110 height 9
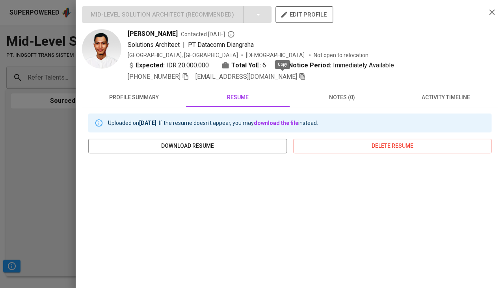
click at [299, 74] on icon "button" at bounding box center [302, 76] width 6 height 7
click at [32, 188] on div at bounding box center [252, 144] width 504 height 288
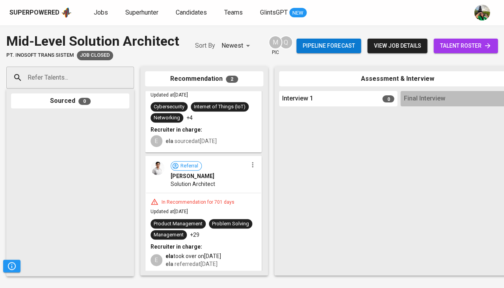
scroll to position [52, 0]
click at [213, 194] on div "In Recommendation for 701 days Updated at [DATE] Product Management Problem Sol…" at bounding box center [203, 233] width 115 height 80
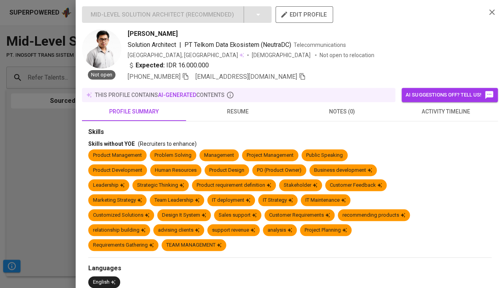
click at [238, 107] on span "resume" at bounding box center [238, 112] width 95 height 10
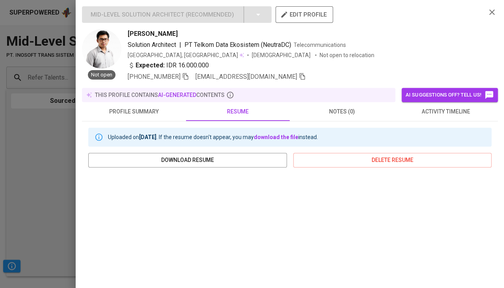
scroll to position [0, 0]
click at [147, 32] on span "[PERSON_NAME]" at bounding box center [153, 33] width 50 height 9
copy span "[PERSON_NAME]"
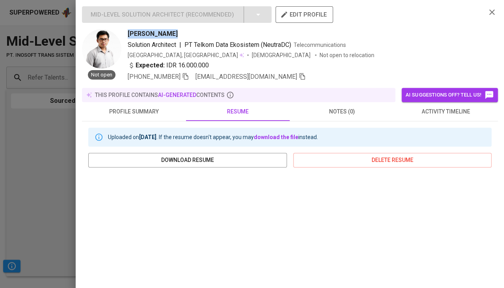
click at [186, 76] on icon "button" at bounding box center [185, 76] width 7 height 7
click at [70, 161] on div at bounding box center [252, 144] width 504 height 288
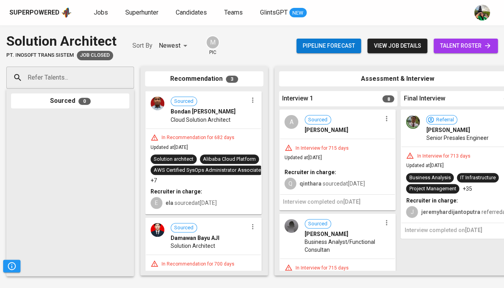
click at [217, 122] on span "Cloud Solution Architect" at bounding box center [201, 120] width 60 height 8
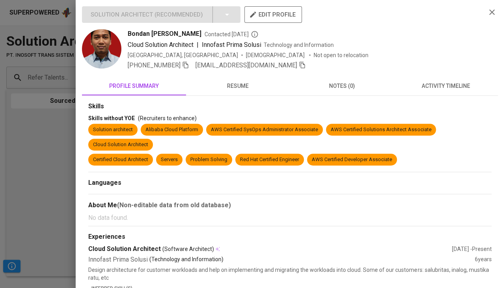
click at [241, 88] on span "resume" at bounding box center [238, 86] width 95 height 10
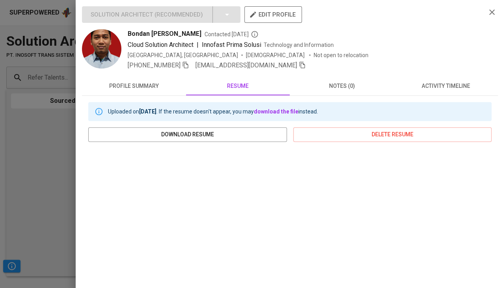
click at [160, 33] on span "Bondan Aji Prabowo" at bounding box center [165, 33] width 74 height 9
copy span "Bondan Aji Prabowo"
click at [41, 189] on div at bounding box center [252, 144] width 504 height 288
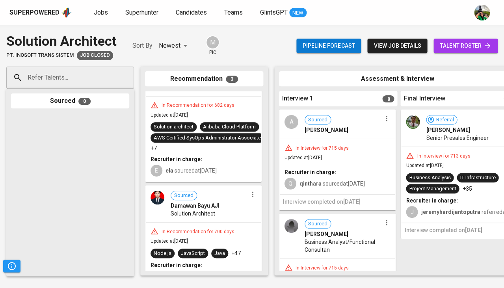
scroll to position [41, 0]
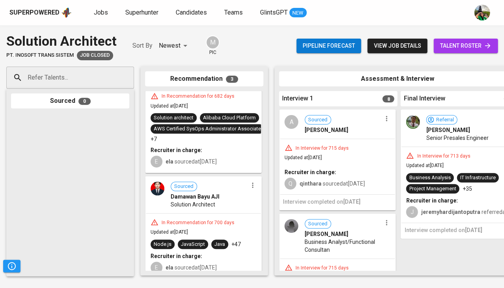
click at [208, 208] on div "Sourced Damawan Bayu AJI Solution Architect" at bounding box center [203, 195] width 115 height 36
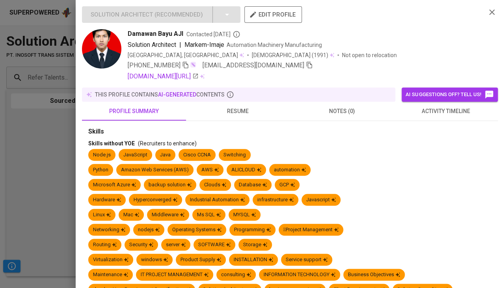
click at [241, 109] on span "resume" at bounding box center [238, 111] width 95 height 10
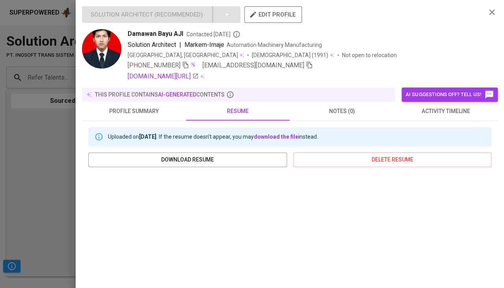
scroll to position [0, 0]
click at [164, 74] on link "linkedin.com/in/damawan-bayu-aji" at bounding box center [163, 76] width 71 height 9
click at [306, 65] on icon "button" at bounding box center [309, 64] width 7 height 7
click at [63, 195] on div at bounding box center [252, 144] width 504 height 288
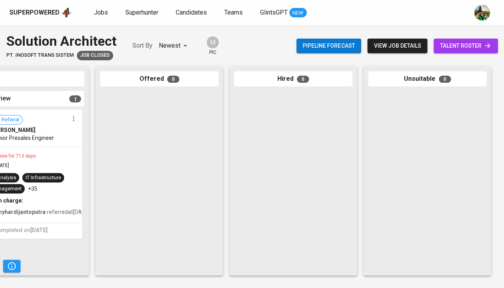
scroll to position [0, 434]
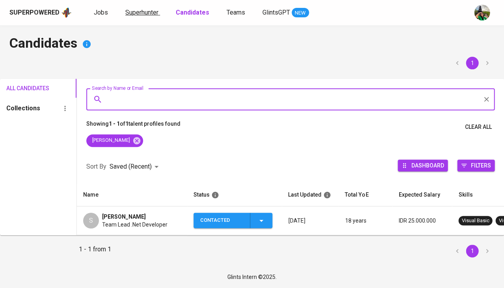
click at [140, 13] on span "Superhunter" at bounding box center [141, 12] width 33 height 7
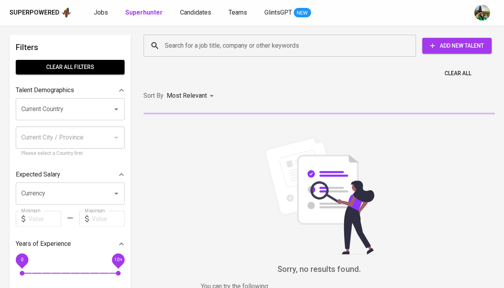
click at [190, 41] on input "Search for a job title, company or other keywords" at bounding box center [281, 45] width 237 height 15
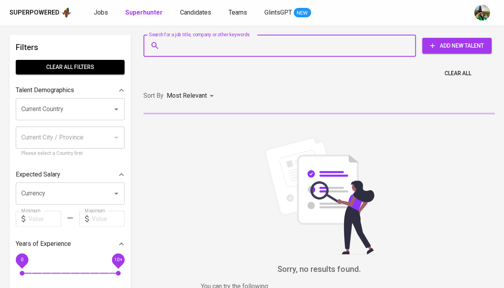
paste input "[EMAIL_ADDRESS][DOMAIN_NAME] E"
type input "[EMAIL_ADDRESS][DOMAIN_NAME] E"
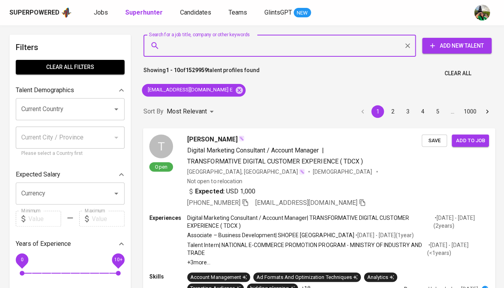
click at [430, 138] on span "Save" at bounding box center [433, 140] width 17 height 9
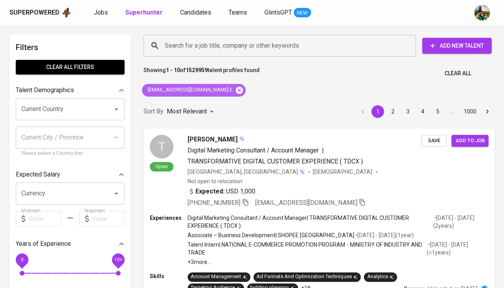
click at [236, 92] on icon at bounding box center [239, 89] width 7 height 7
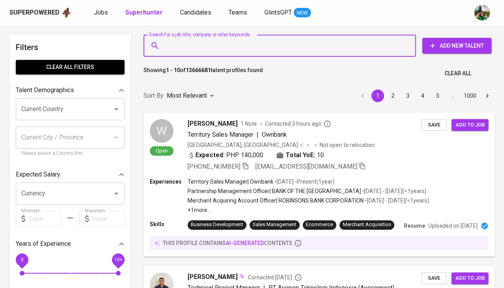
click at [190, 47] on input "Search for a job title, company or other keywords" at bounding box center [281, 45] width 237 height 15
paste input "simon.ardhi@gmail.com E"
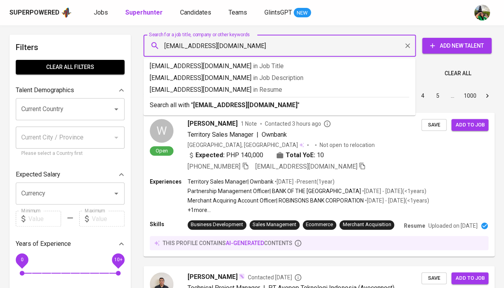
type input "[EMAIL_ADDRESS][DOMAIN_NAME]"
click at [267, 88] on p "simon.ardhi@gmail.com in Resume" at bounding box center [279, 89] width 259 height 9
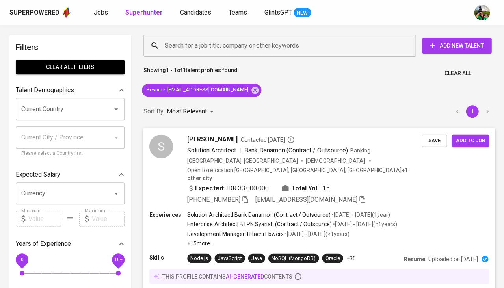
click at [430, 149] on div "S Simon Ardhi Yudanto Contacted 1 year ago Solution Architect | Bank Danamon (C…" at bounding box center [319, 169] width 352 height 83
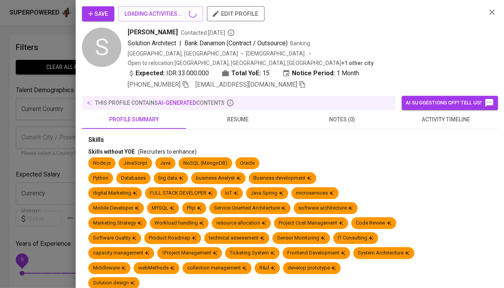
click at [435, 148] on div "Skills without YOE (Recruiters to enhance)" at bounding box center [289, 152] width 403 height 8
click at [95, 13] on span "Save" at bounding box center [98, 14] width 20 height 10
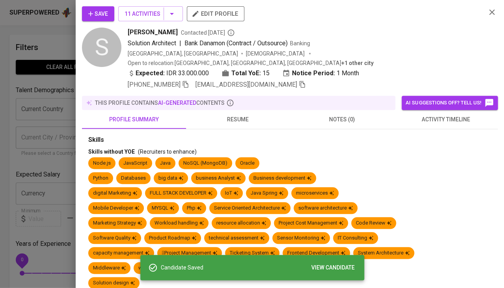
click at [48, 33] on div at bounding box center [252, 144] width 504 height 288
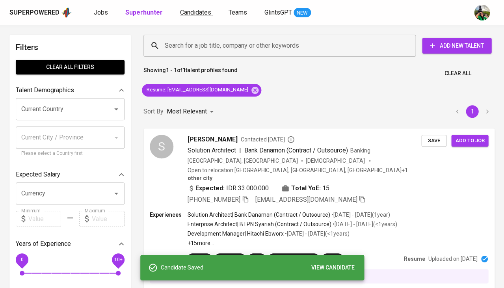
click at [189, 13] on span "Candidates" at bounding box center [195, 12] width 31 height 7
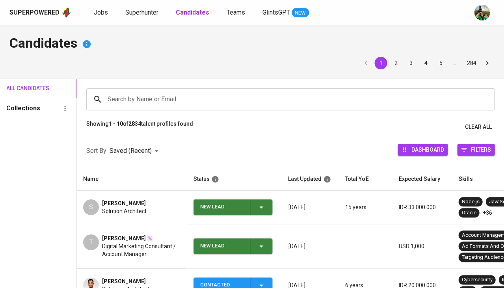
click at [266, 205] on span "New Lead" at bounding box center [233, 206] width 72 height 15
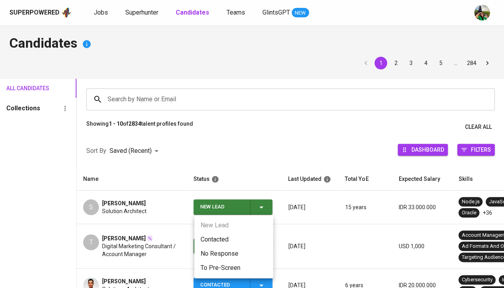
click at [239, 234] on li "Contacted" at bounding box center [233, 239] width 79 height 14
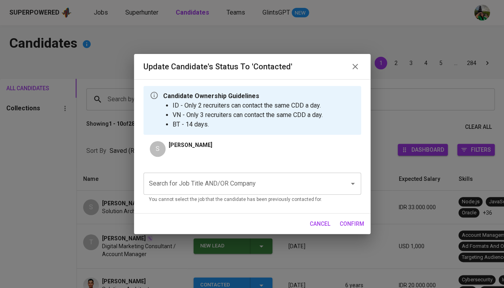
click at [211, 181] on input "Search for Job Title AND/OR Company" at bounding box center [241, 183] width 188 height 15
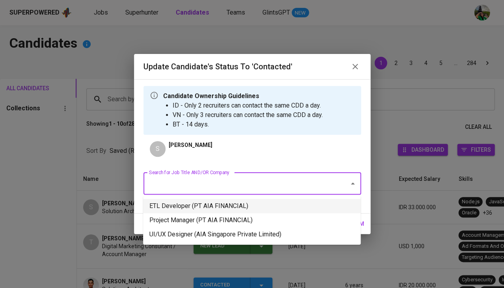
click at [203, 204] on li "ETL Developer (PT AIA FINANCIAL)" at bounding box center [251, 206] width 217 height 14
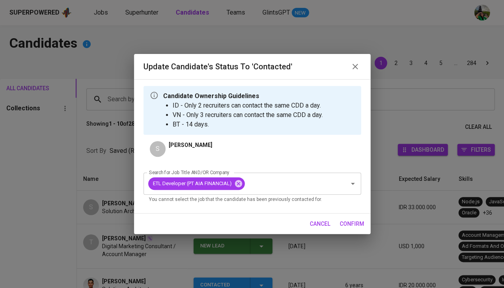
click at [354, 224] on span "confirm" at bounding box center [351, 224] width 24 height 10
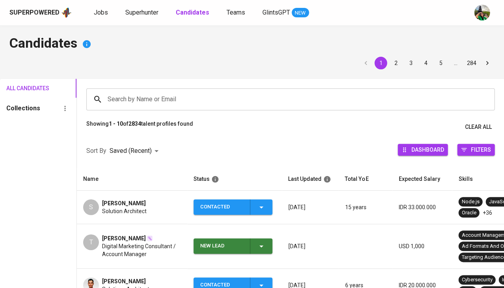
click at [130, 207] on span "Solution Architect" at bounding box center [124, 211] width 45 height 8
click at [126, 201] on span "[PERSON_NAME]" at bounding box center [124, 203] width 44 height 8
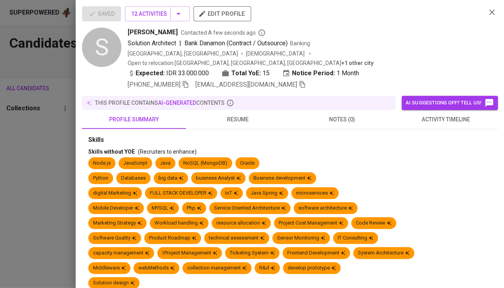
click at [438, 115] on span "activity timeline" at bounding box center [445, 120] width 95 height 10
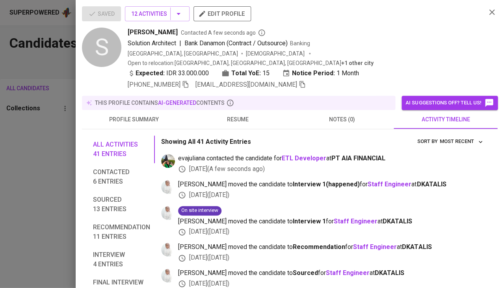
click at [17, 184] on div at bounding box center [252, 144] width 504 height 288
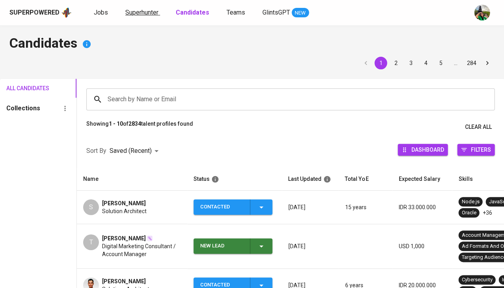
click at [144, 11] on span "Superhunter" at bounding box center [141, 12] width 33 height 7
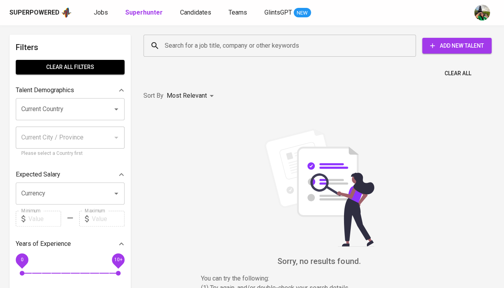
click at [165, 47] on input "Search for a job title, company or other keywords" at bounding box center [281, 45] width 237 height 15
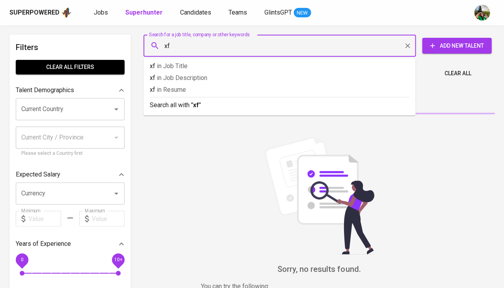
paste input "[EMAIL_ADDRESS][DOMAIN_NAME]"
type input "[EMAIL_ADDRESS][DOMAIN_NAME]"
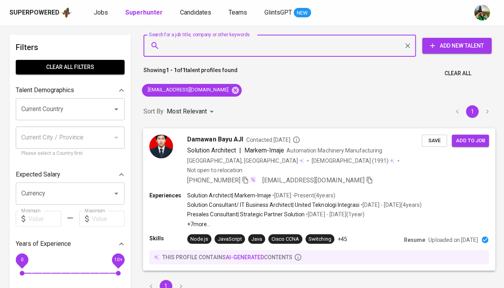
click at [435, 144] on span "Save" at bounding box center [433, 140] width 17 height 9
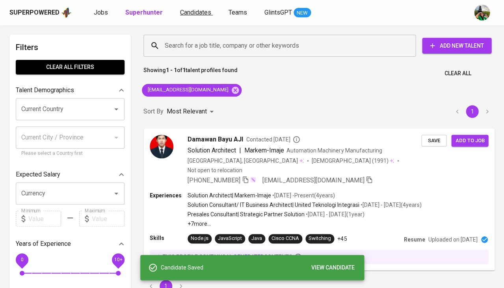
click at [192, 10] on span "Candidates" at bounding box center [195, 12] width 31 height 7
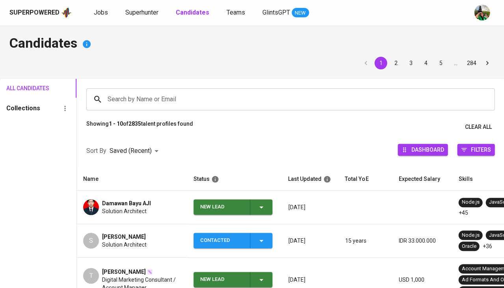
click at [262, 210] on div "New Lead" at bounding box center [233, 206] width 66 height 15
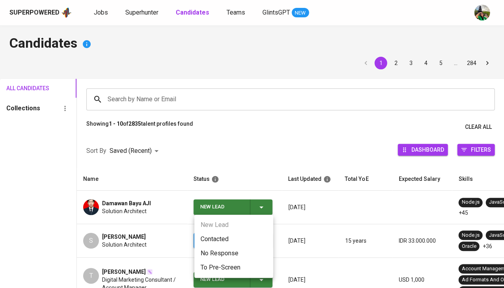
click at [215, 236] on li "Contacted" at bounding box center [233, 239] width 79 height 14
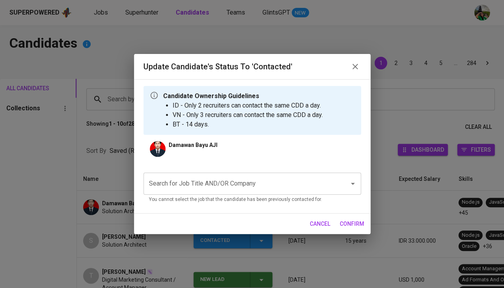
click at [207, 184] on input "Search for Job Title AND/OR Company" at bounding box center [241, 183] width 188 height 15
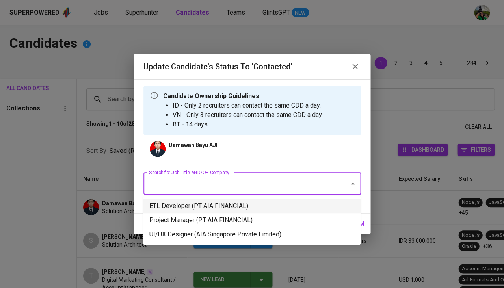
click at [197, 205] on li "ETL Developer (PT AIA FINANCIAL)" at bounding box center [251, 206] width 217 height 14
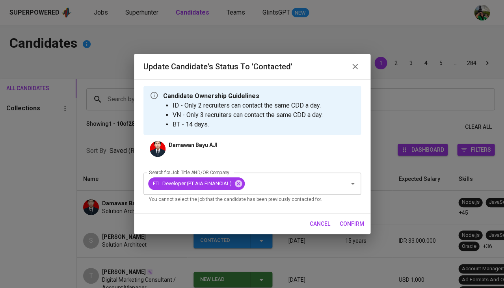
click at [346, 224] on span "confirm" at bounding box center [351, 224] width 24 height 10
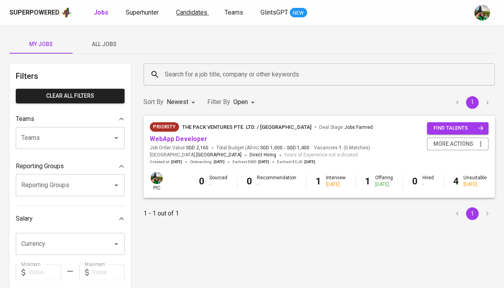
click at [194, 10] on span "Candidates" at bounding box center [191, 12] width 31 height 7
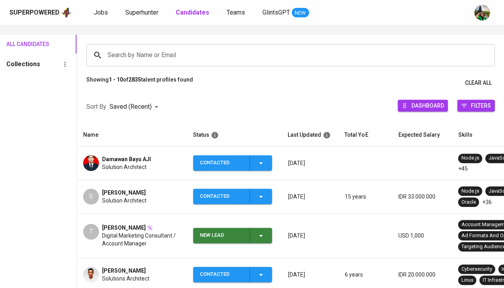
scroll to position [45, 0]
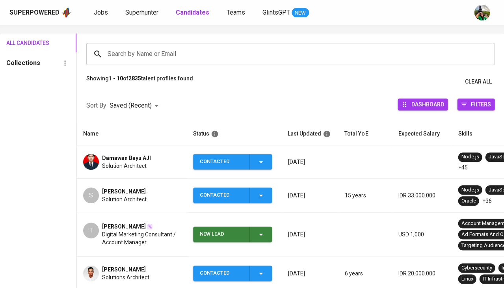
click at [124, 270] on span "[PERSON_NAME]" at bounding box center [124, 269] width 44 height 8
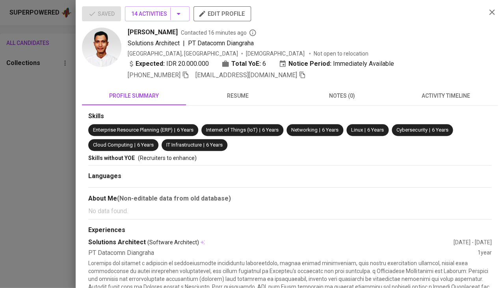
click at [50, 118] on div at bounding box center [252, 144] width 504 height 288
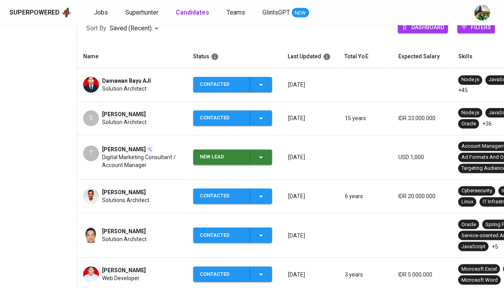
scroll to position [171, 0]
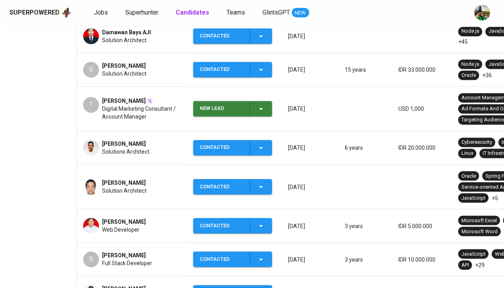
click at [134, 141] on span "[PERSON_NAME]" at bounding box center [124, 144] width 44 height 8
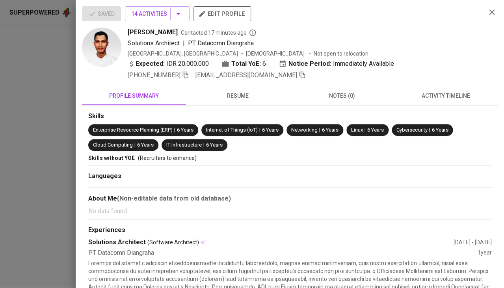
click at [299, 74] on icon "button" at bounding box center [302, 75] width 6 height 7
click at [15, 143] on div at bounding box center [252, 144] width 504 height 288
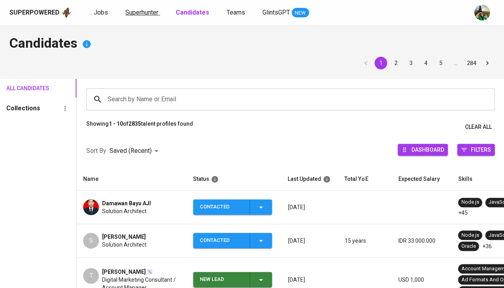
scroll to position [0, 0]
click at [129, 14] on span "Superhunter" at bounding box center [141, 12] width 33 height 7
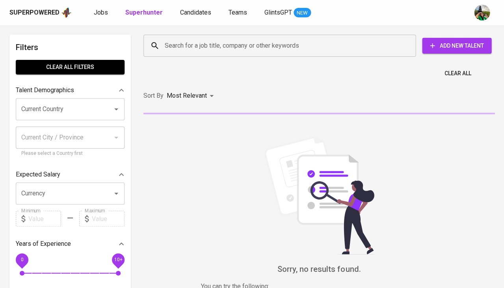
click at [181, 32] on div "Search for a job title, company or other keywords Search for a job title, compa…" at bounding box center [317, 45] width 360 height 35
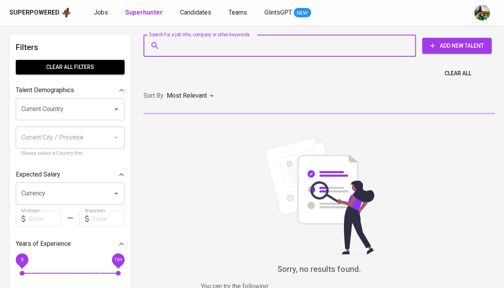
click at [181, 49] on input "Search for a job title, company or other keywords" at bounding box center [281, 45] width 237 height 15
paste input "[EMAIL_ADDRESS][DOMAIN_NAME]"
type input "[EMAIL_ADDRESS][DOMAIN_NAME]"
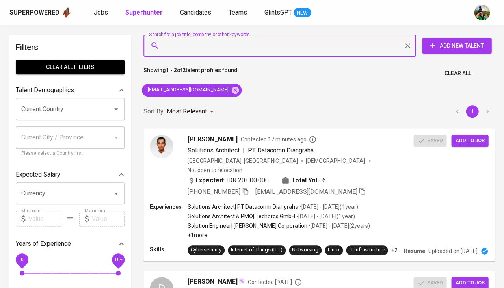
click at [108, 14] on div "Jobs Superhunter Candidates Teams GlintsGPT NEW" at bounding box center [202, 13] width 217 height 10
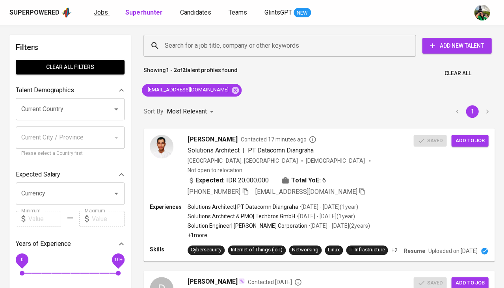
click at [100, 11] on span "Jobs" at bounding box center [101, 12] width 14 height 7
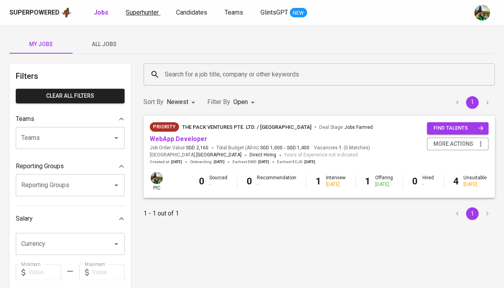
click at [145, 12] on span "Superhunter" at bounding box center [142, 12] width 33 height 7
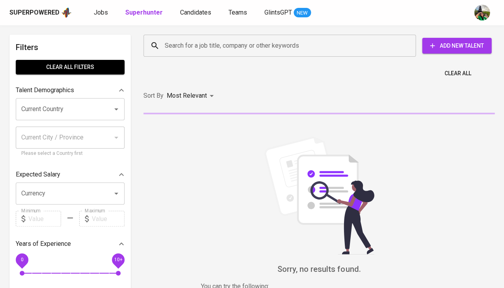
click at [182, 39] on input "Search for a job title, company or other keywords" at bounding box center [281, 45] width 237 height 15
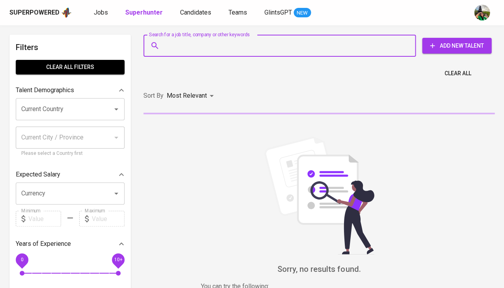
paste input "[EMAIL_ADDRESS][DOMAIN_NAME]"
type input "[EMAIL_ADDRESS][DOMAIN_NAME]"
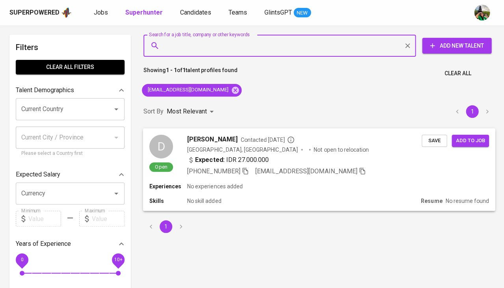
click at [433, 141] on span "Save" at bounding box center [433, 140] width 17 height 9
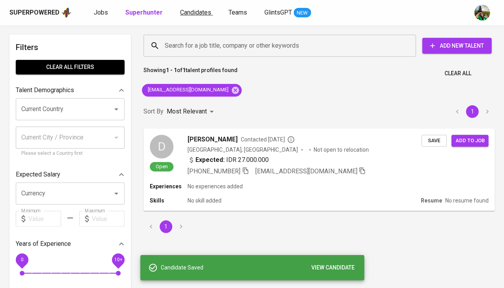
click at [202, 12] on span "Candidates" at bounding box center [195, 12] width 31 height 7
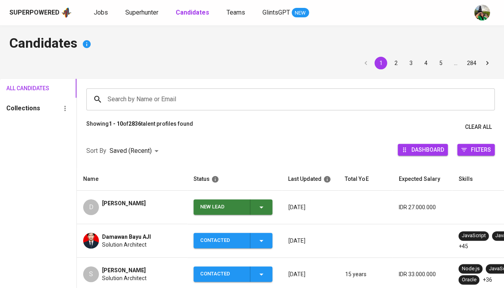
click at [145, 200] on div "D [PERSON_NAME]" at bounding box center [132, 207] width 98 height 16
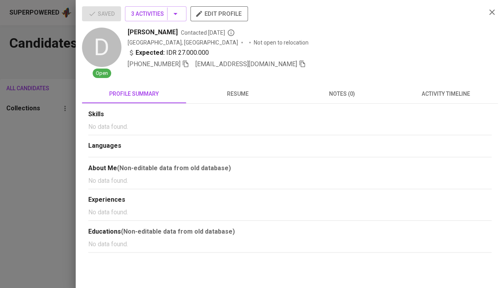
click at [250, 101] on button "resume" at bounding box center [238, 93] width 104 height 19
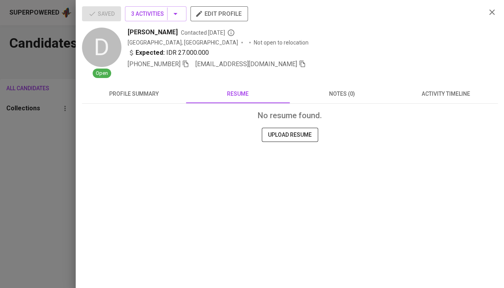
click at [7, 207] on div at bounding box center [252, 144] width 504 height 288
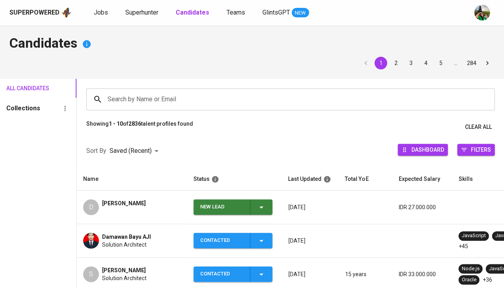
click at [262, 204] on icon "button" at bounding box center [260, 206] width 9 height 9
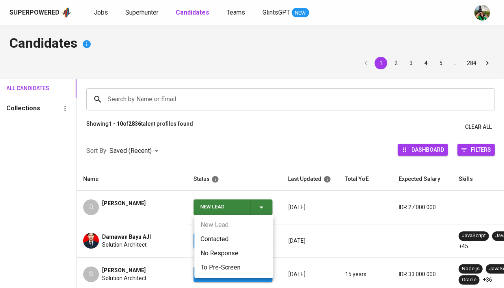
click at [225, 236] on li "Contacted" at bounding box center [233, 239] width 79 height 14
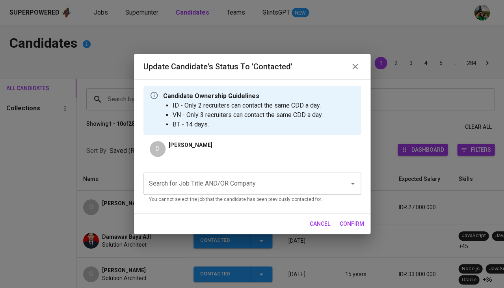
click at [228, 182] on input "Search for Job Title AND/OR Company" at bounding box center [241, 183] width 188 height 15
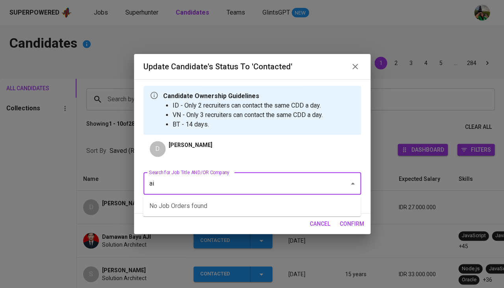
type input "aia"
type input "etl"
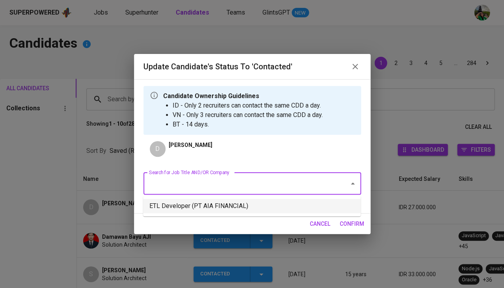
click at [226, 204] on li "ETL Developer (PT AIA FINANCIAL)" at bounding box center [251, 206] width 217 height 14
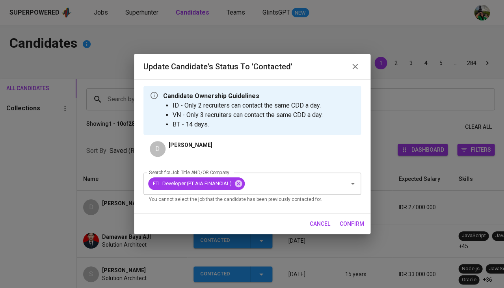
click at [349, 222] on span "confirm" at bounding box center [351, 224] width 24 height 10
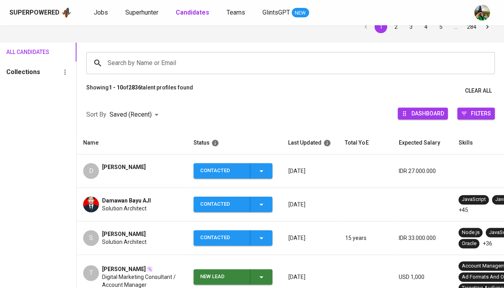
scroll to position [36, 0]
